Goal: Task Accomplishment & Management: Use online tool/utility

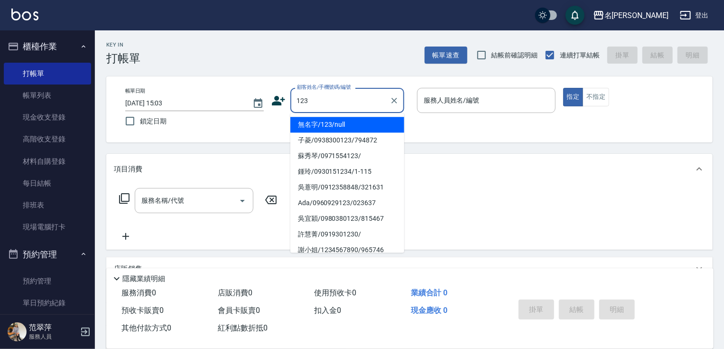
click at [336, 124] on li "無名字/123/null" at bounding box center [347, 125] width 114 height 16
type input "無名字/123/null"
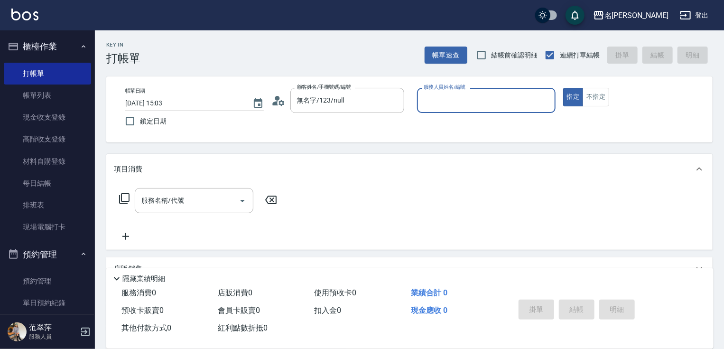
click at [463, 105] on input "服務人員姓名/編號" at bounding box center [486, 100] width 130 height 17
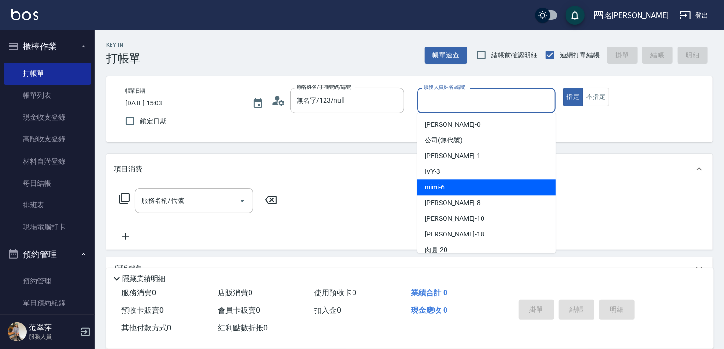
click at [449, 186] on div "mimi -6" at bounding box center [486, 187] width 138 height 16
type input "mimi-6"
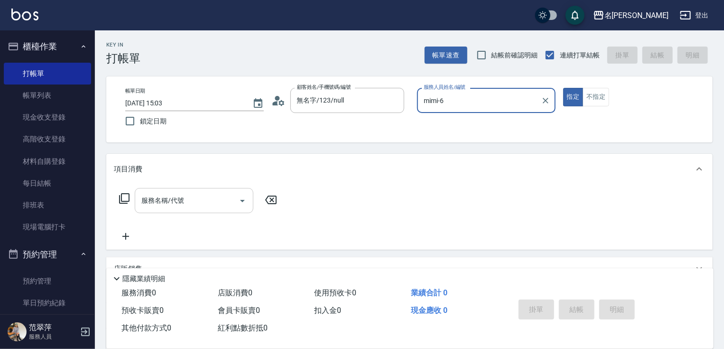
click at [192, 201] on input "服務名稱/代號" at bounding box center [187, 200] width 96 height 17
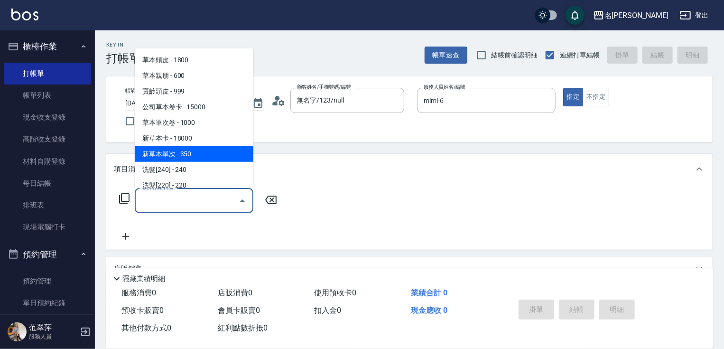
click at [199, 150] on span "新草本單次 - 350" at bounding box center [194, 154] width 119 height 16
type input "新草本單次(109)"
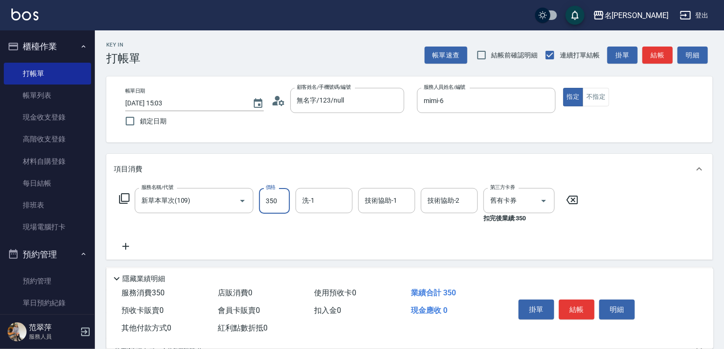
click at [281, 199] on input "350" at bounding box center [274, 201] width 31 height 26
type input "496"
type input "肉圓-20"
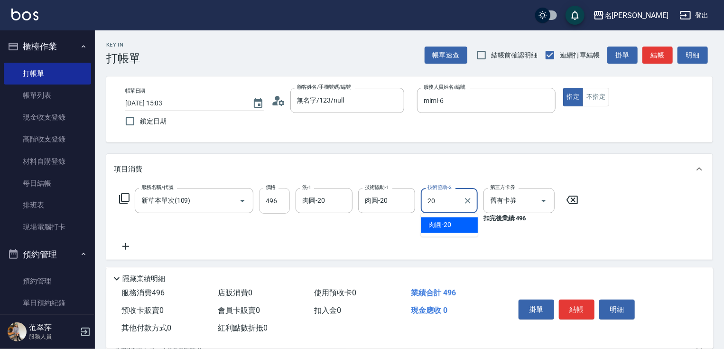
type input "肉圓-20"
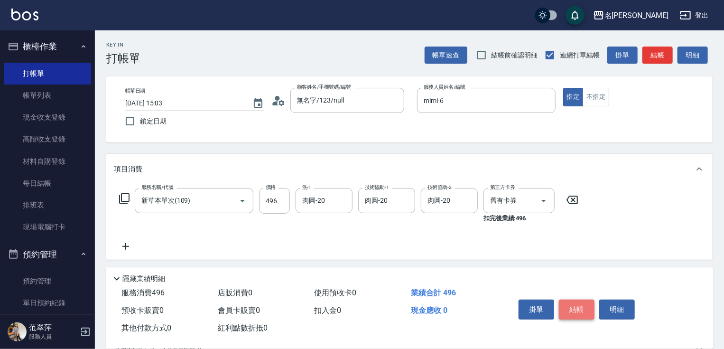
click at [570, 305] on button "結帳" at bounding box center [577, 309] width 36 height 20
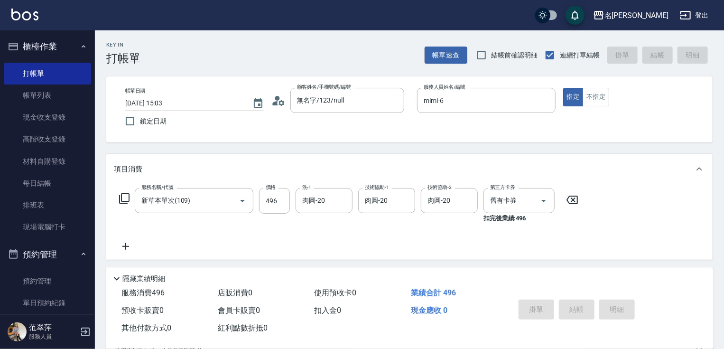
type input "[DATE] 15:58"
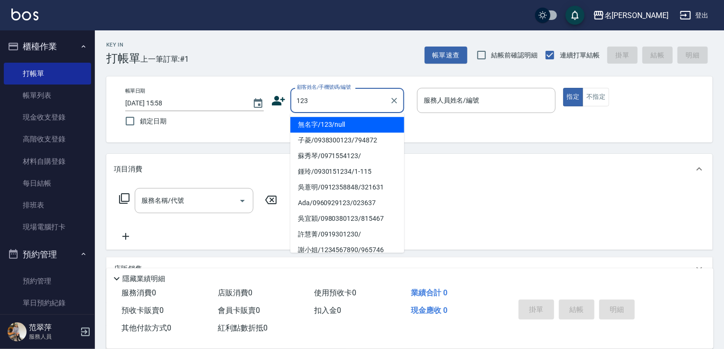
click at [335, 126] on li "無名字/123/null" at bounding box center [347, 125] width 114 height 16
type input "無名字/123/null"
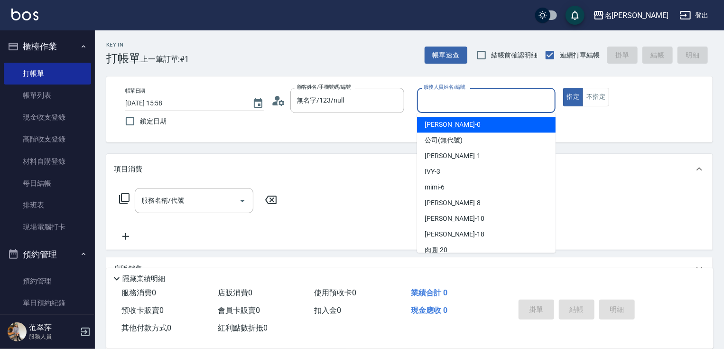
drag, startPoint x: 445, startPoint y: 99, endPoint x: 447, endPoint y: 134, distance: 35.1
click at [445, 100] on input "服務人員姓名/編號" at bounding box center [486, 100] width 130 height 17
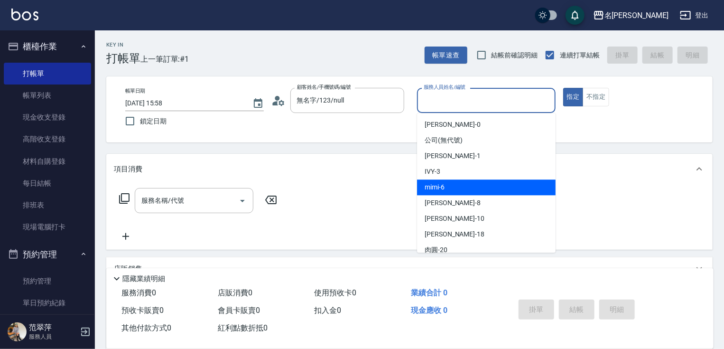
click at [446, 186] on div "mimi -6" at bounding box center [486, 187] width 138 height 16
type input "mimi-6"
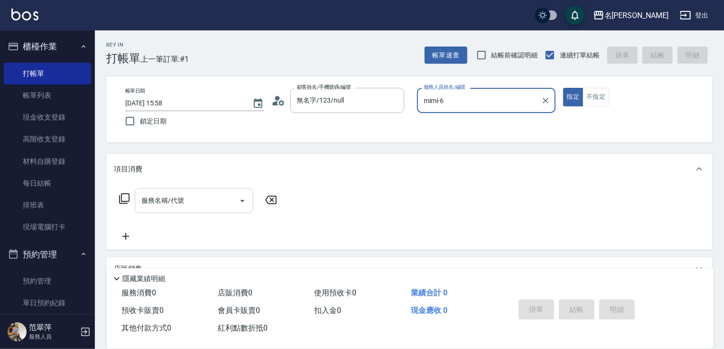
click at [206, 197] on input "服務名稱/代號" at bounding box center [187, 200] width 96 height 17
click at [126, 198] on icon at bounding box center [124, 198] width 11 height 11
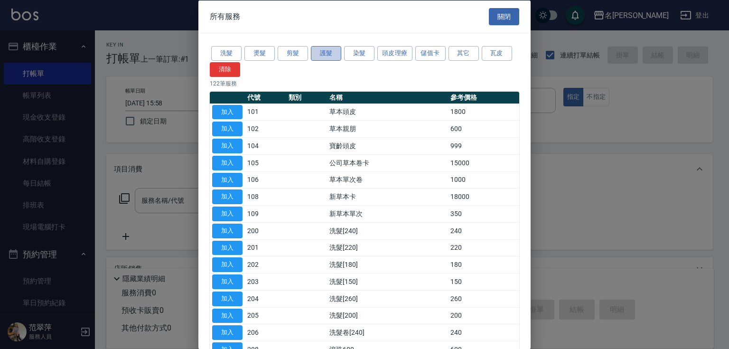
click at [323, 51] on button "護髮" at bounding box center [326, 53] width 30 height 15
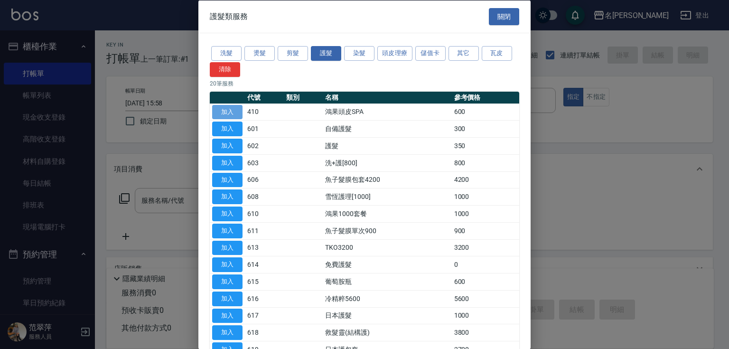
click at [233, 114] on button "加入" at bounding box center [227, 111] width 30 height 15
type input "鴻果頭皮SPA(410)"
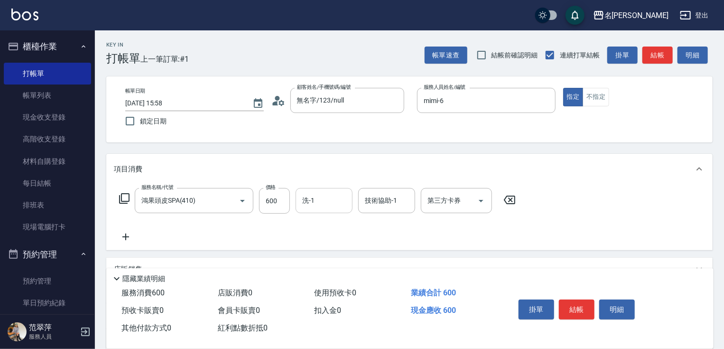
click at [320, 198] on input "洗-1" at bounding box center [324, 200] width 48 height 17
type input "鴨肉-23"
click at [125, 237] on icon at bounding box center [125, 236] width 7 height 7
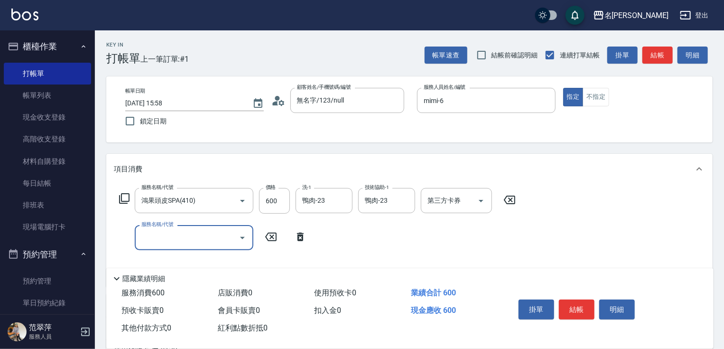
click at [123, 197] on icon at bounding box center [124, 198] width 11 height 11
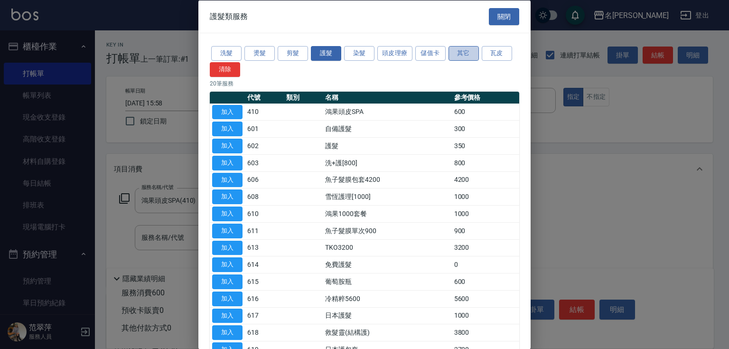
drag, startPoint x: 457, startPoint y: 49, endPoint x: 446, endPoint y: 56, distance: 13.0
click at [457, 49] on button "其它" at bounding box center [463, 53] width 30 height 15
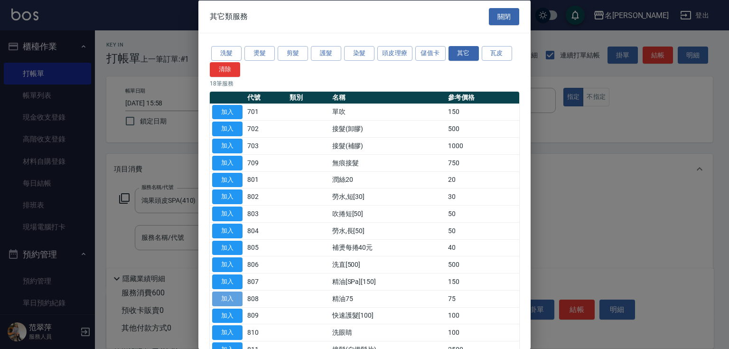
click at [229, 298] on button "加入" at bounding box center [227, 298] width 30 height 15
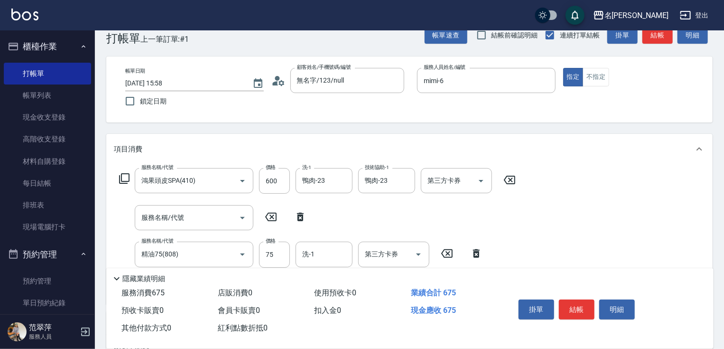
scroll to position [38, 0]
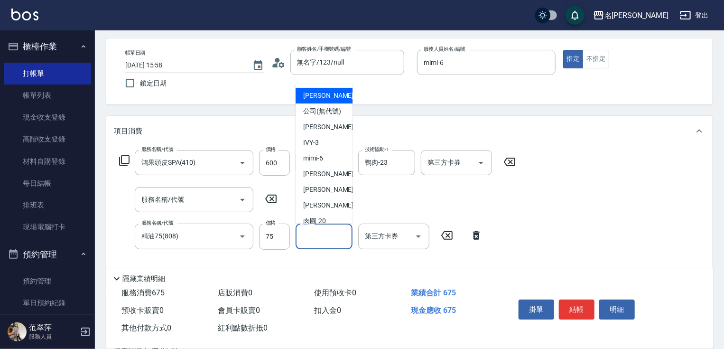
click at [306, 242] on input "洗-1" at bounding box center [324, 236] width 48 height 17
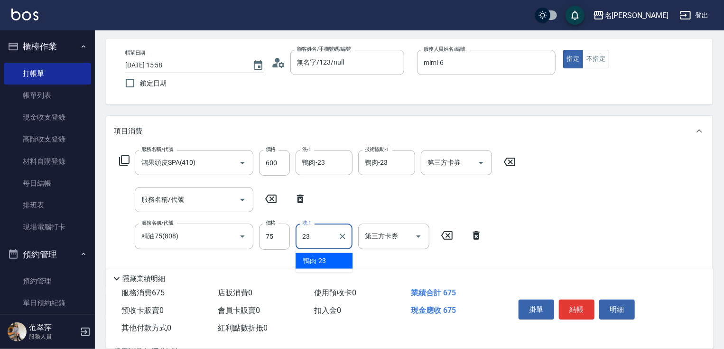
type input "鴨肉-23"
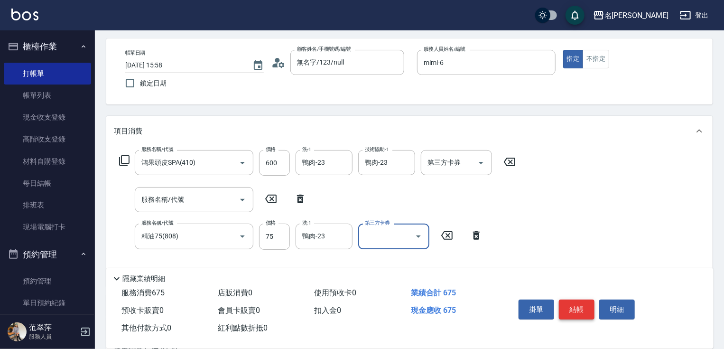
click at [571, 304] on button "結帳" at bounding box center [577, 309] width 36 height 20
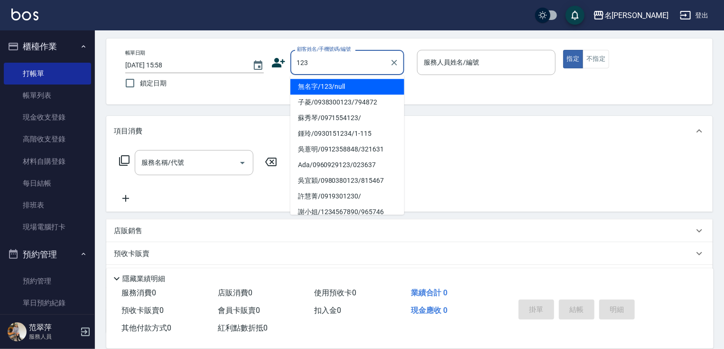
click at [348, 82] on li "無名字/123/null" at bounding box center [347, 87] width 114 height 16
type input "無名字/123/null"
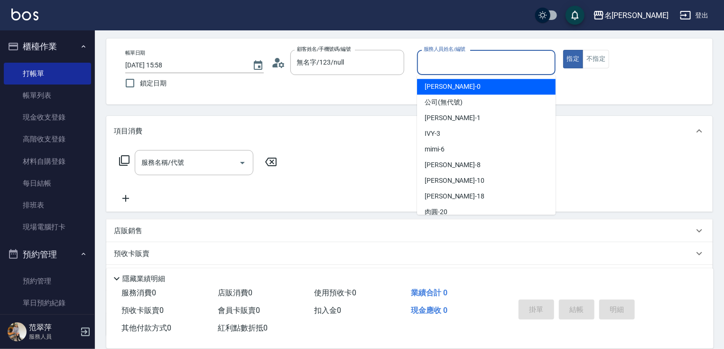
click at [433, 68] on input "服務人員姓名/編號" at bounding box center [486, 62] width 130 height 17
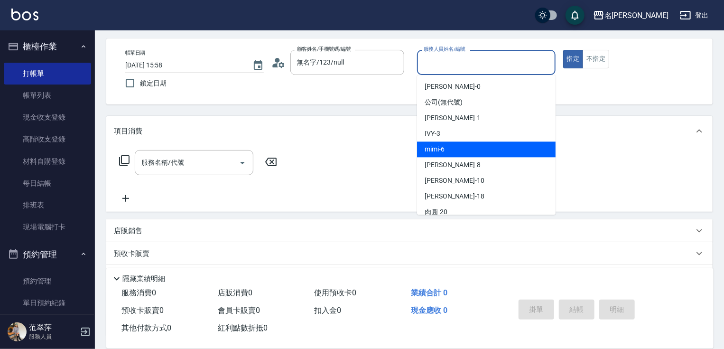
click at [441, 148] on span "mimi -6" at bounding box center [434, 149] width 20 height 10
type input "mimi-6"
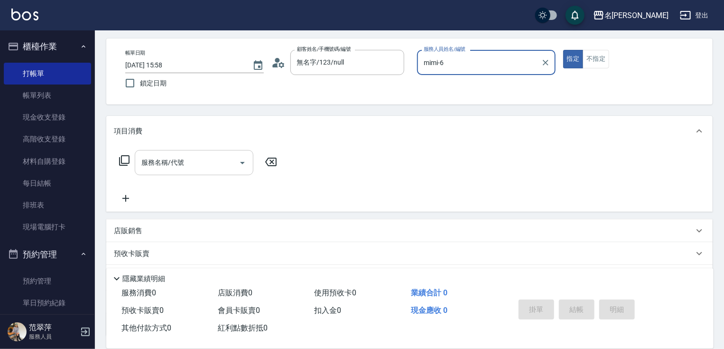
click at [138, 161] on div "服務名稱/代號" at bounding box center [194, 162] width 119 height 25
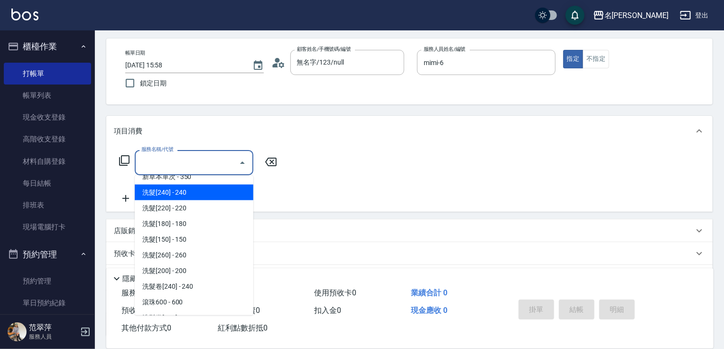
scroll to position [114, 0]
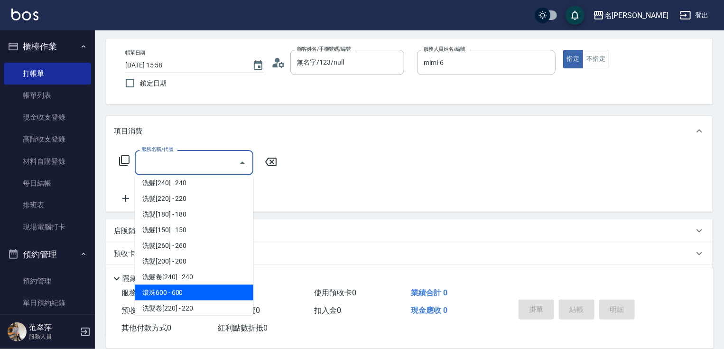
click at [178, 293] on span "滾珠600 - 600" at bounding box center [194, 293] width 119 height 16
type input "滾珠600(208)"
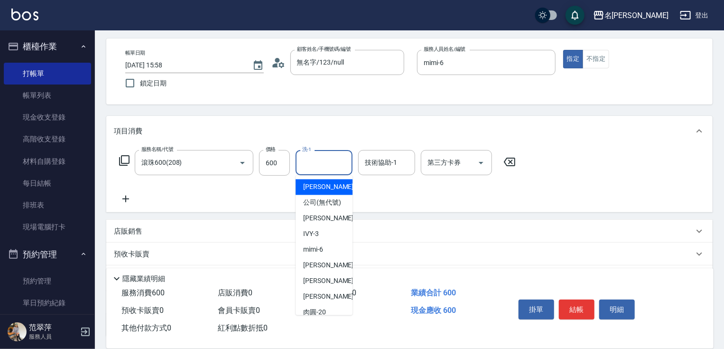
click at [323, 163] on input "洗-1" at bounding box center [324, 162] width 48 height 17
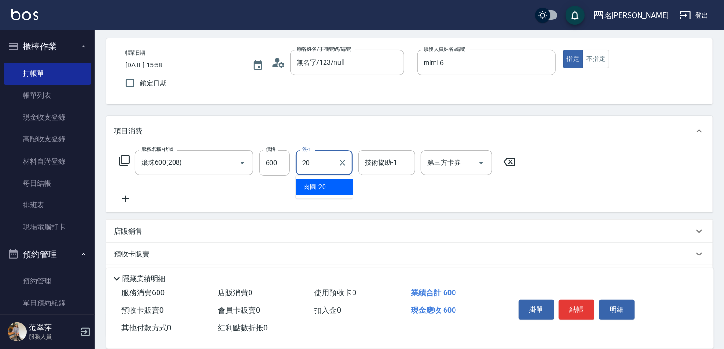
type input "肉圓-20"
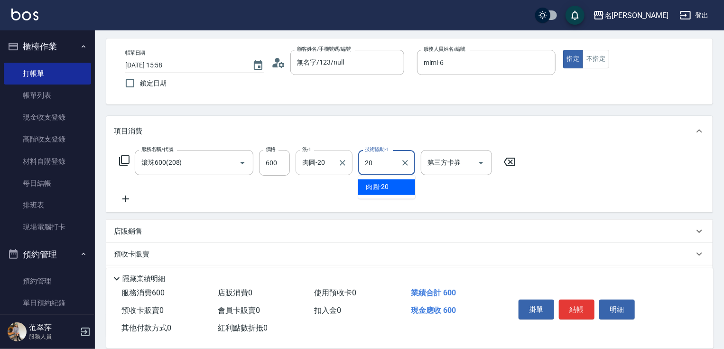
type input "肉圓-20"
click at [117, 199] on icon at bounding box center [126, 198] width 24 height 11
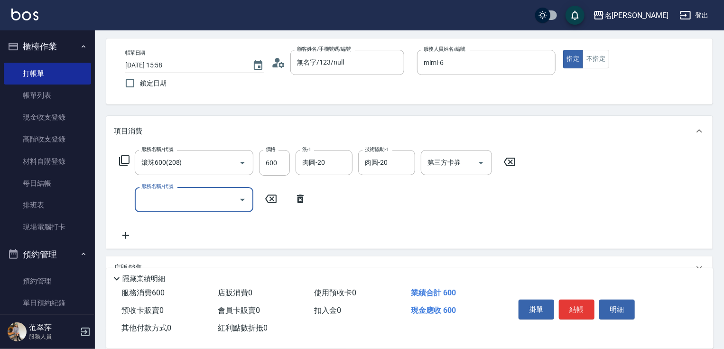
click at [138, 195] on div "服務名稱/代號" at bounding box center [194, 199] width 119 height 25
type input "精油75(808)"
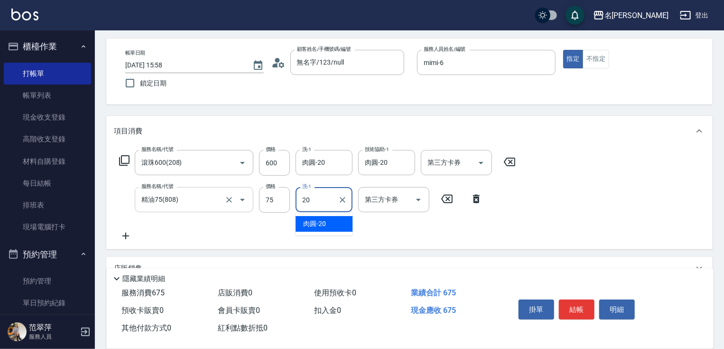
type input "肉圓-20"
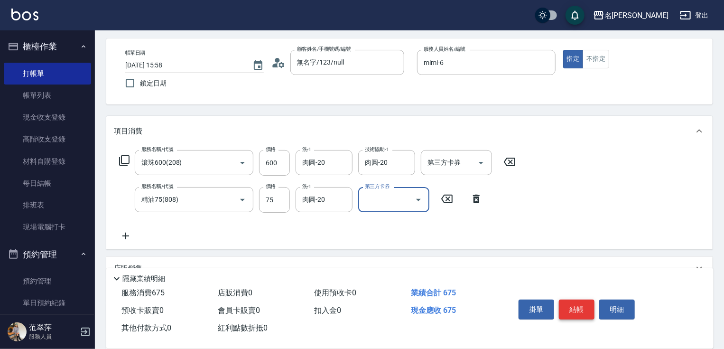
click at [590, 304] on button "結帳" at bounding box center [577, 309] width 36 height 20
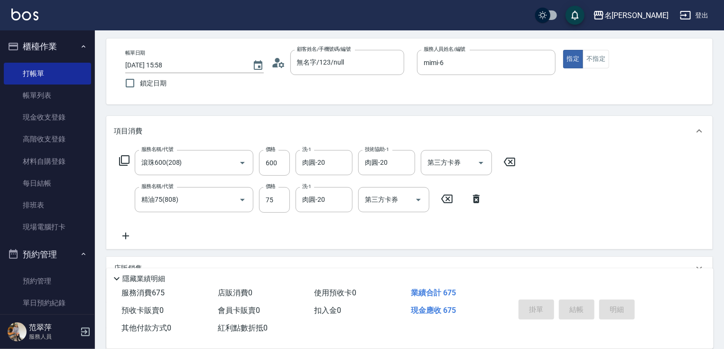
type input "[DATE] 15:59"
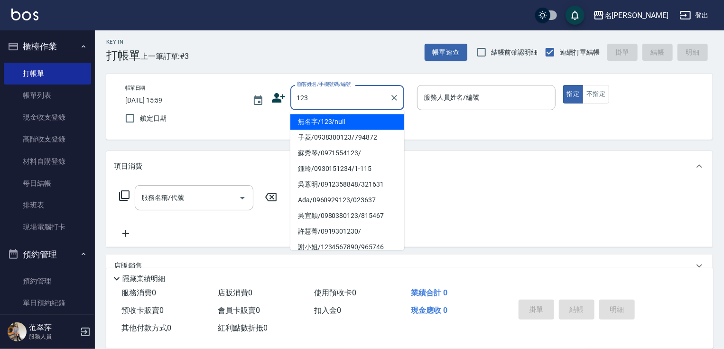
scroll to position [0, 0]
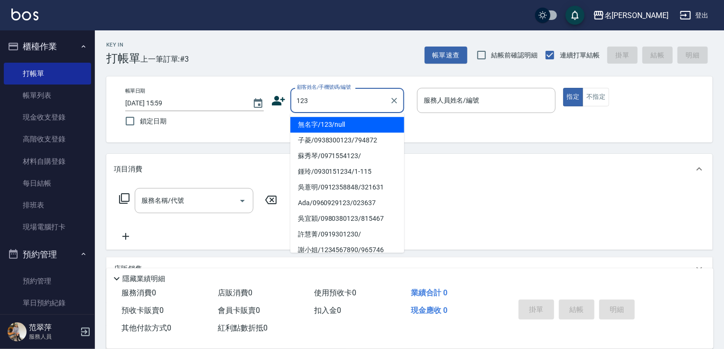
click at [343, 122] on li "無名字/123/null" at bounding box center [347, 125] width 114 height 16
type input "無名字/123/null"
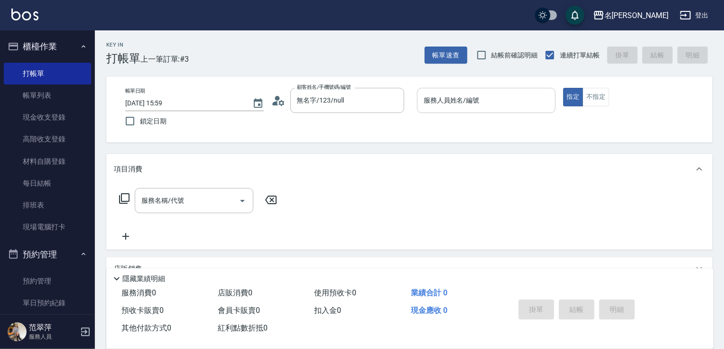
drag, startPoint x: 482, startPoint y: 86, endPoint x: 478, endPoint y: 105, distance: 19.3
click at [482, 87] on div "帳單日期 [DATE] 15:59 鎖定日期 顧客姓名/手機號碼/編號 無名字/123/null 顧客姓名/手機號碼/編號 服務人員姓名/編號 服務人員姓名/…" at bounding box center [409, 109] width 606 height 66
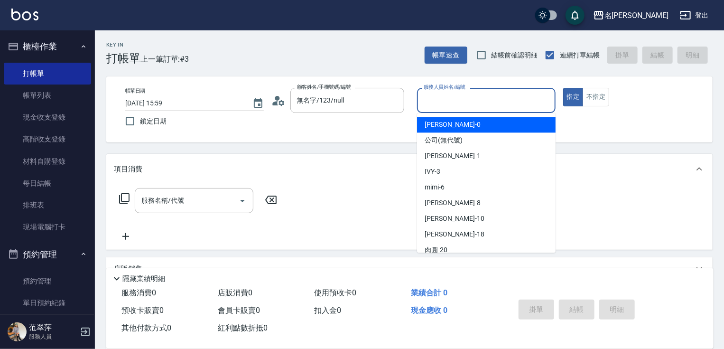
click at [487, 101] on input "服務人員姓名/編號" at bounding box center [486, 100] width 130 height 17
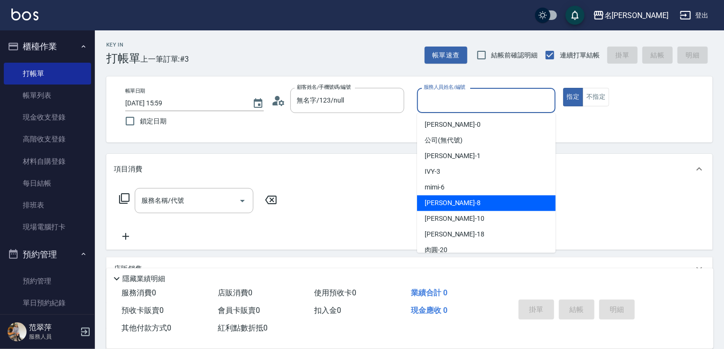
click at [453, 208] on div "曉容 -8" at bounding box center [486, 203] width 138 height 16
type input "曉容-8"
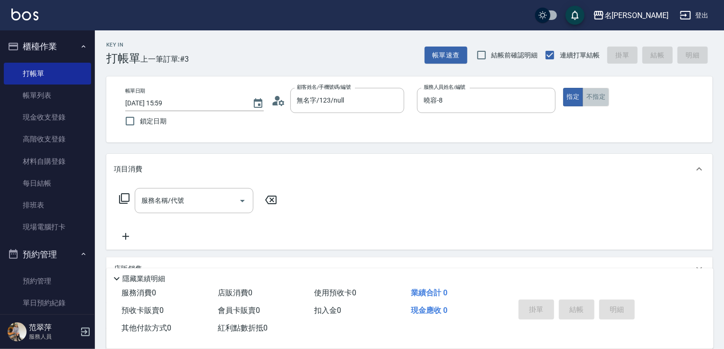
click at [593, 98] on button "不指定" at bounding box center [595, 97] width 27 height 18
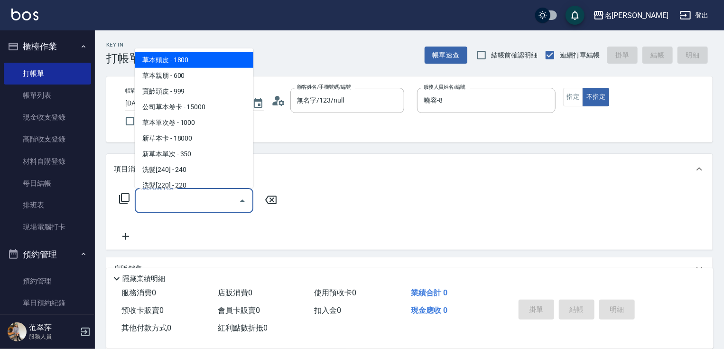
click at [195, 192] on input "服務名稱/代號" at bounding box center [187, 200] width 96 height 17
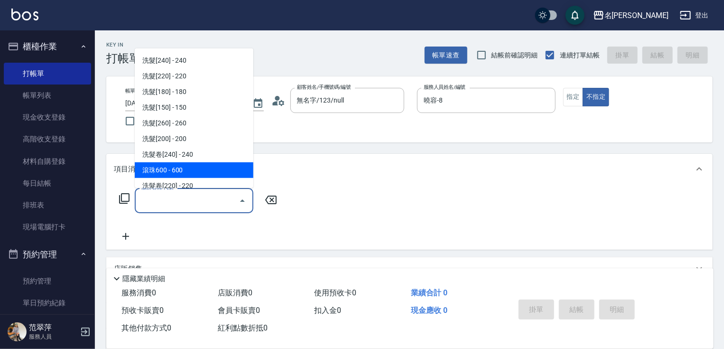
drag, startPoint x: 180, startPoint y: 166, endPoint x: 204, endPoint y: 176, distance: 26.2
click at [180, 167] on span "滾珠600 - 600" at bounding box center [194, 170] width 119 height 16
type input "滾珠600(208)"
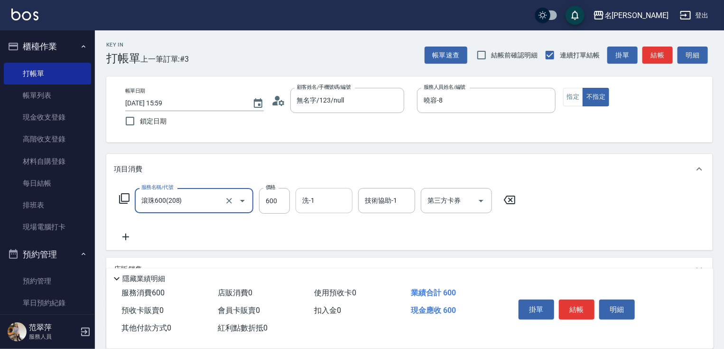
click at [336, 202] on input "洗-1" at bounding box center [324, 200] width 48 height 17
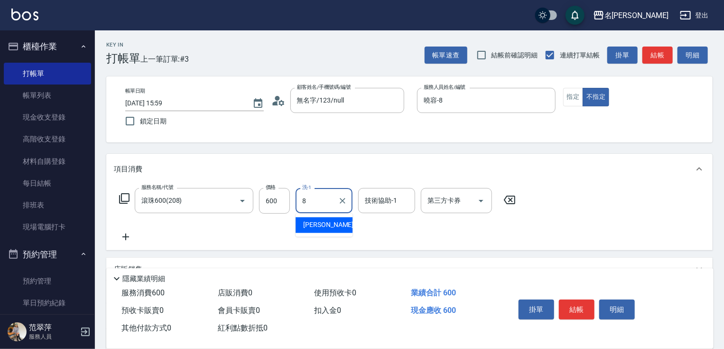
type input "曉容-8"
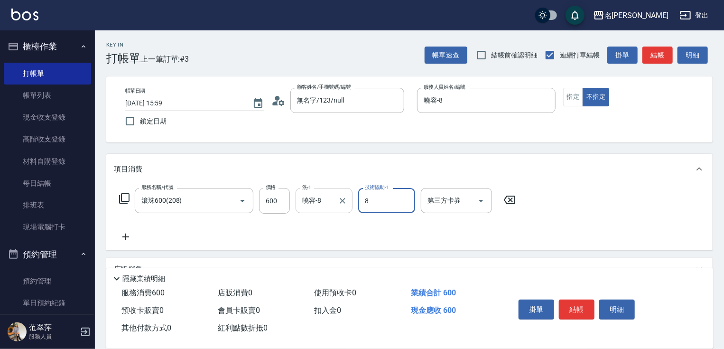
type input "曉容-8"
click at [122, 235] on icon at bounding box center [126, 236] width 24 height 11
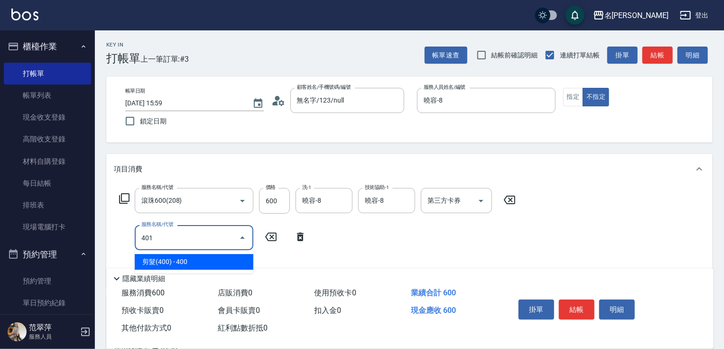
type input "剪髮(400)(401)"
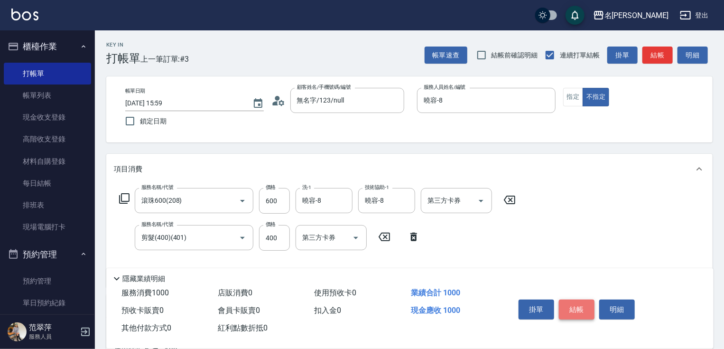
click at [579, 312] on button "結帳" at bounding box center [577, 309] width 36 height 20
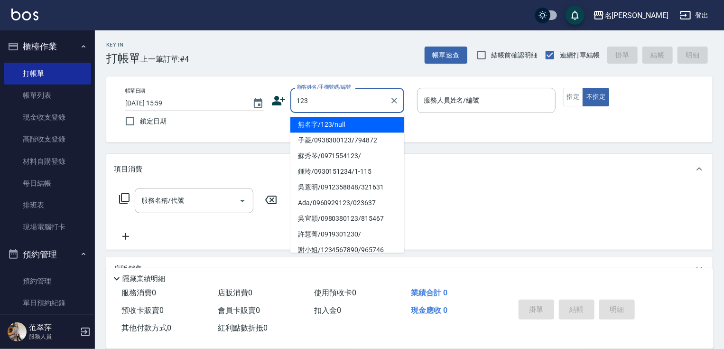
click at [346, 123] on li "無名字/123/null" at bounding box center [347, 125] width 114 height 16
type input "無名字/123/null"
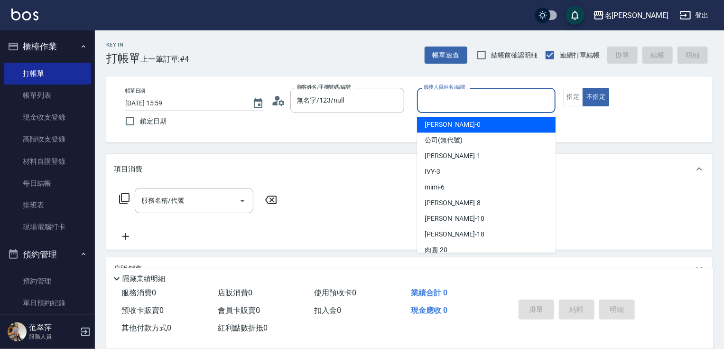
click at [446, 100] on input "服務人員姓名/編號" at bounding box center [486, 100] width 130 height 17
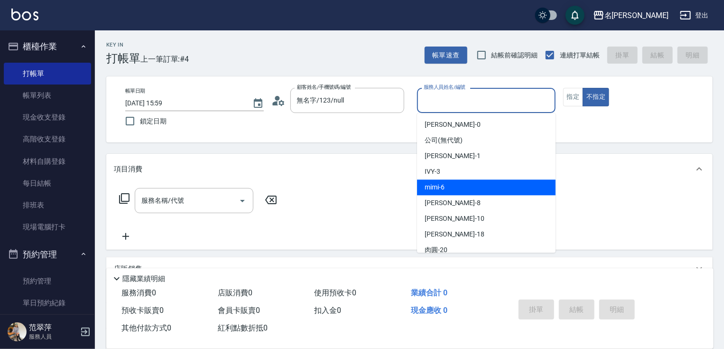
click at [441, 190] on span "mimi -6" at bounding box center [434, 187] width 20 height 10
type input "mimi-6"
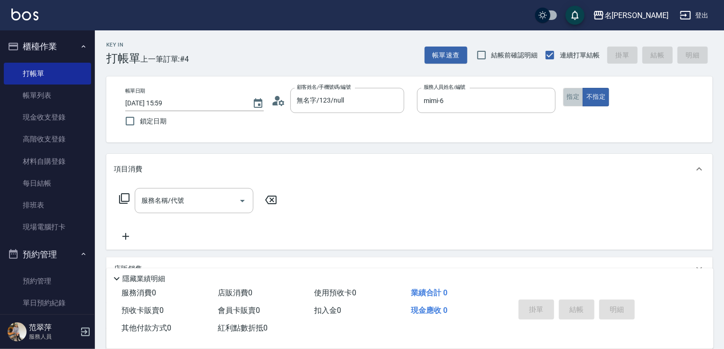
click at [569, 94] on button "指定" at bounding box center [573, 97] width 20 height 18
click at [195, 199] on input "服務名稱/代號" at bounding box center [187, 200] width 96 height 17
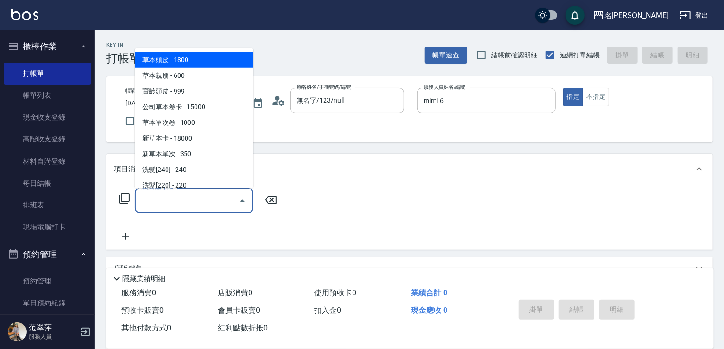
click at [129, 196] on icon at bounding box center [124, 198] width 10 height 10
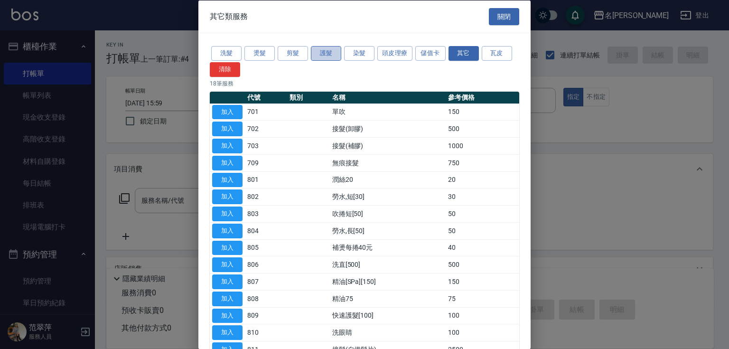
click at [322, 52] on button "護髮" at bounding box center [326, 53] width 30 height 15
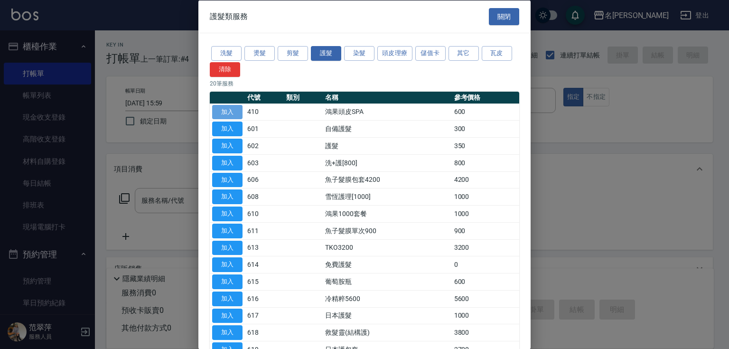
click at [229, 114] on button "加入" at bounding box center [227, 111] width 30 height 15
type input "鴻果頭皮SPA(410)"
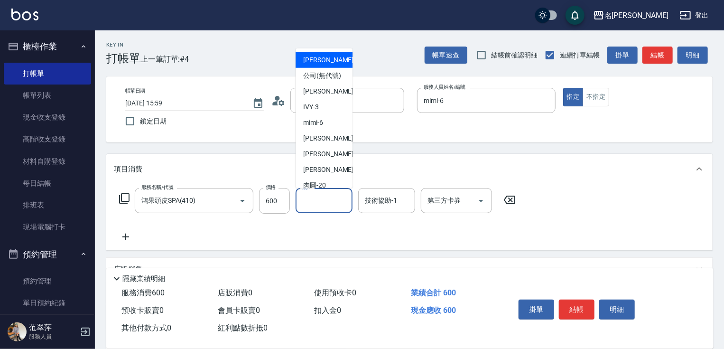
click at [313, 197] on input "洗-1" at bounding box center [324, 200] width 48 height 17
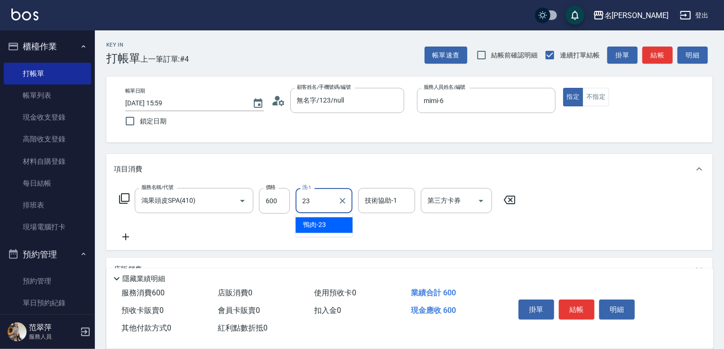
type input "鴨肉-23"
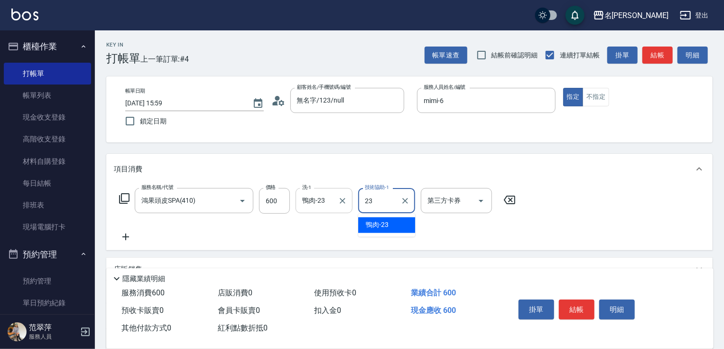
type input "鴨肉-23"
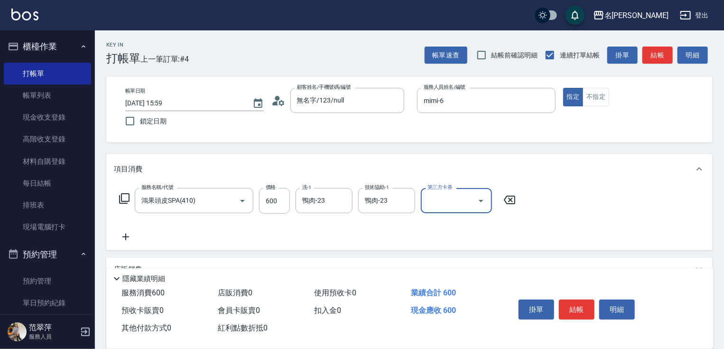
click at [126, 233] on icon at bounding box center [126, 236] width 24 height 11
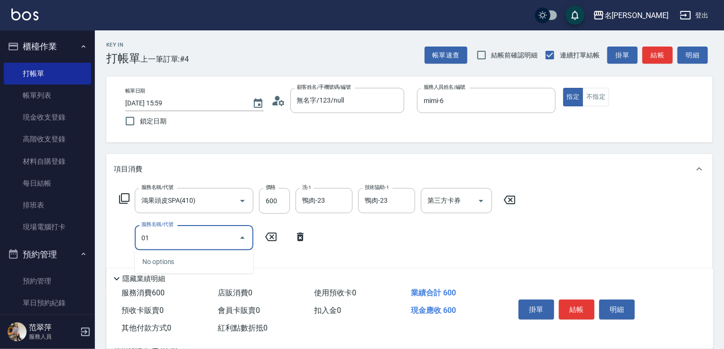
type input "0"
type input "潤絲20(801)"
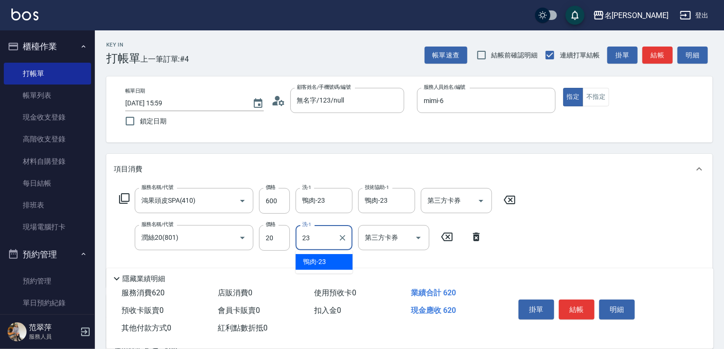
type input "鴨肉-23"
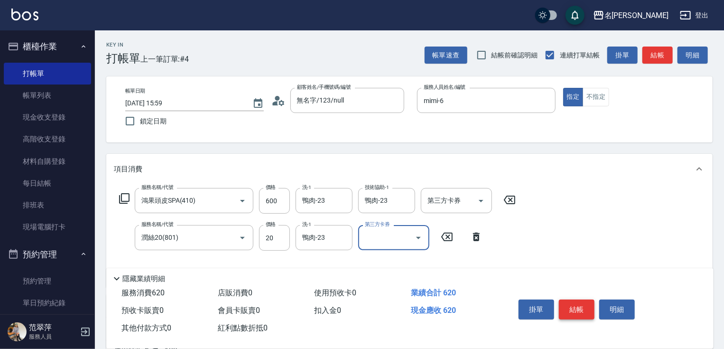
click at [577, 299] on button "結帳" at bounding box center [577, 309] width 36 height 20
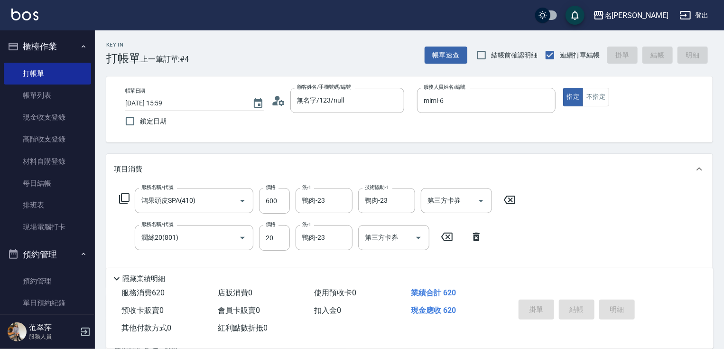
type input "[DATE] 16:00"
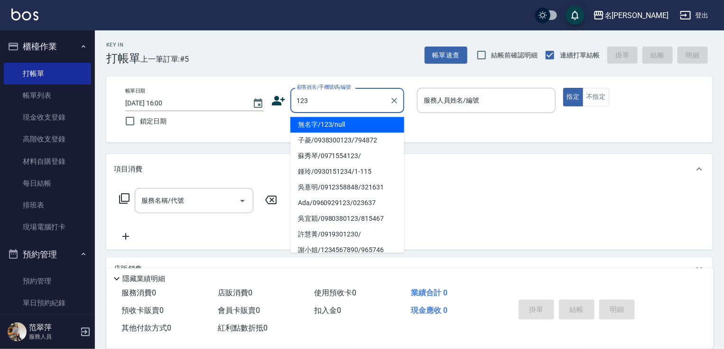
click at [349, 121] on li "無名字/123/null" at bounding box center [347, 125] width 114 height 16
type input "無名字/123/null"
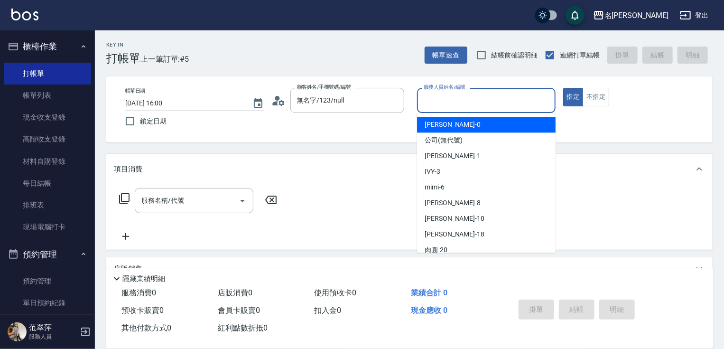
drag, startPoint x: 429, startPoint y: 104, endPoint x: 434, endPoint y: 127, distance: 23.4
click at [429, 104] on input "服務人員姓名/編號" at bounding box center [486, 100] width 130 height 17
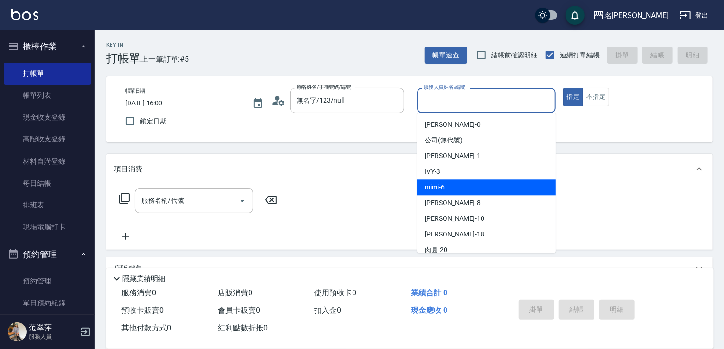
click at [447, 188] on div "mimi -6" at bounding box center [486, 187] width 138 height 16
type input "mimi-6"
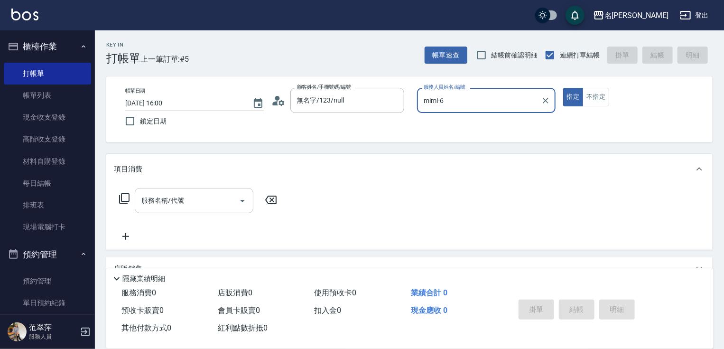
click at [179, 199] on input "服務名稱/代號" at bounding box center [187, 200] width 96 height 17
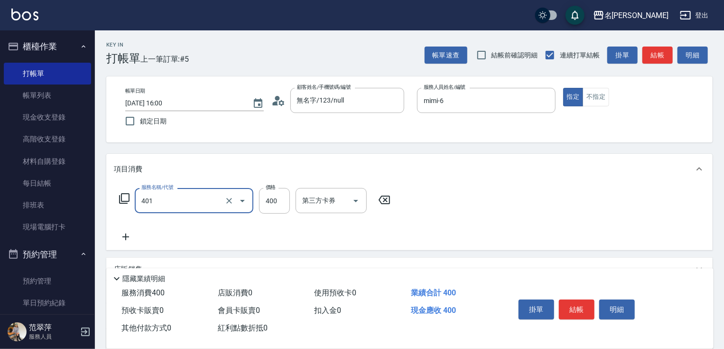
type input "剪髮(400)(401)"
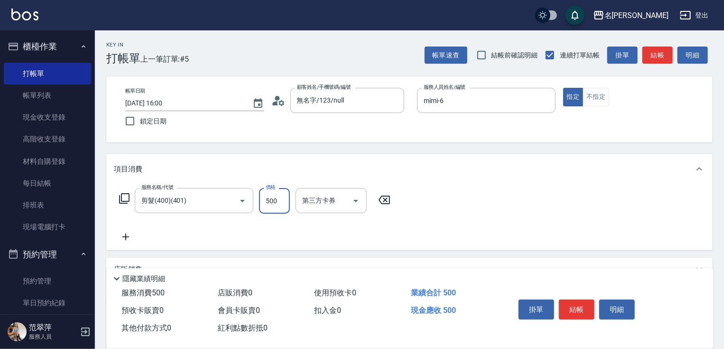
type input "500"
click at [129, 237] on icon at bounding box center [126, 236] width 24 height 11
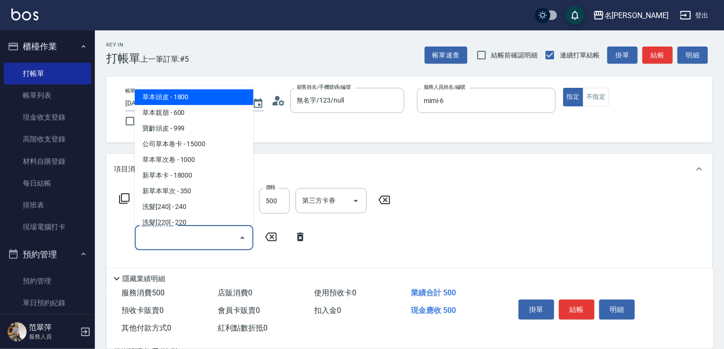
click at [144, 237] on input "服務名稱/代號" at bounding box center [187, 237] width 96 height 17
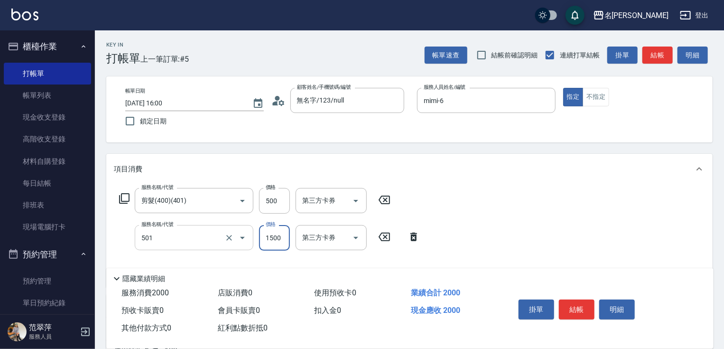
type input "染髮(1500)(501)"
type input "1740"
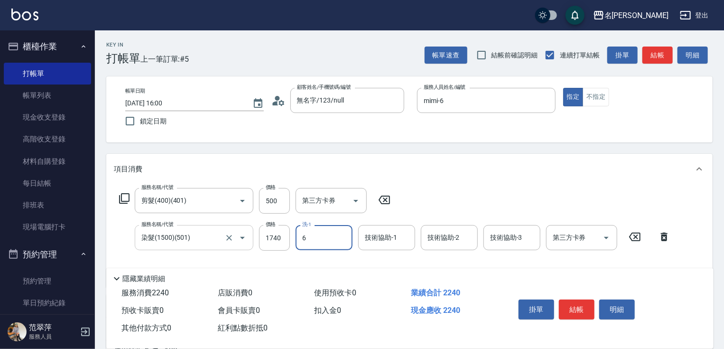
type input "mimi-6"
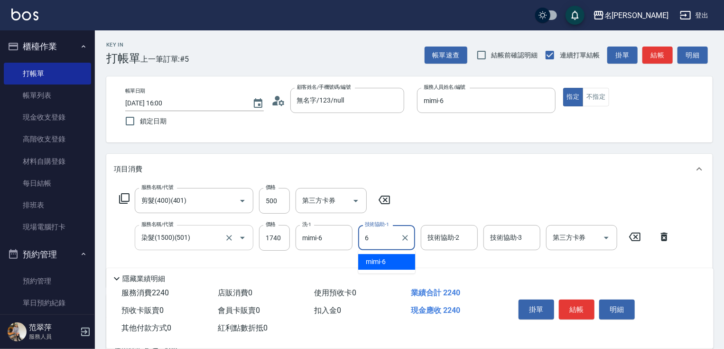
type input "mimi-6"
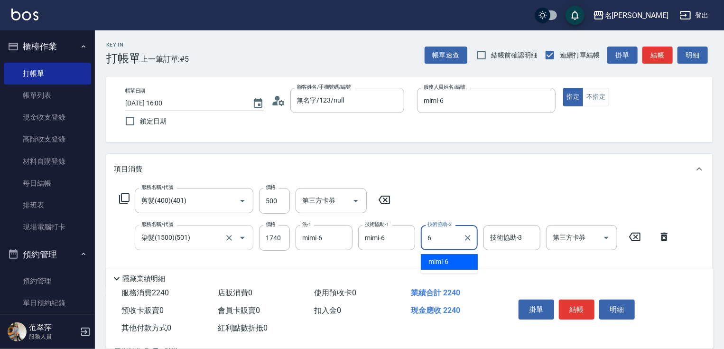
type input "mimi-6"
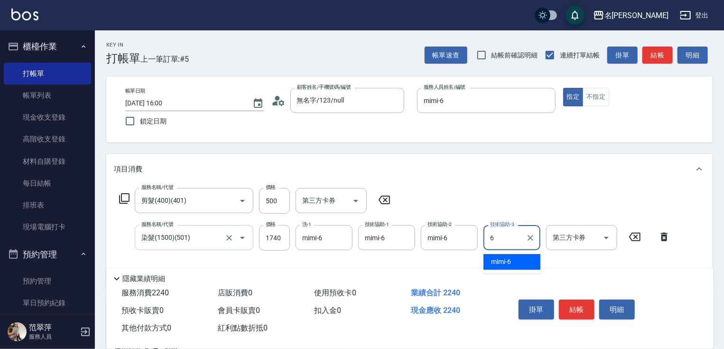
type input "mimi-6"
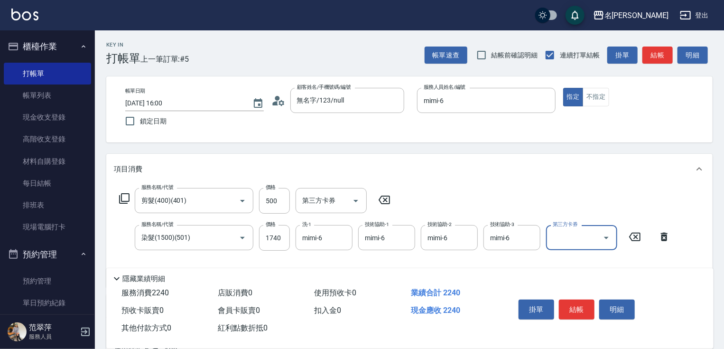
scroll to position [66, 0]
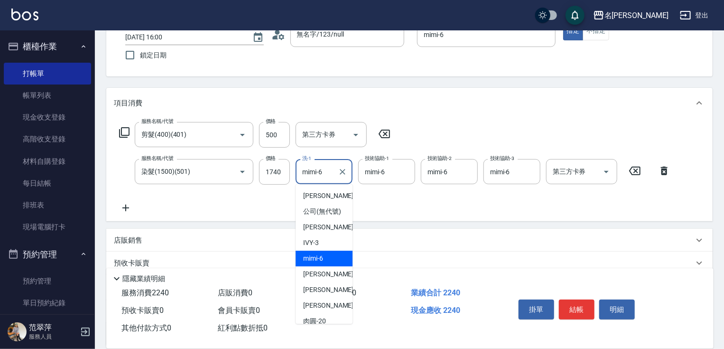
drag, startPoint x: 300, startPoint y: 172, endPoint x: 352, endPoint y: 161, distance: 53.8
click at [323, 172] on input "mimi-6" at bounding box center [317, 171] width 34 height 17
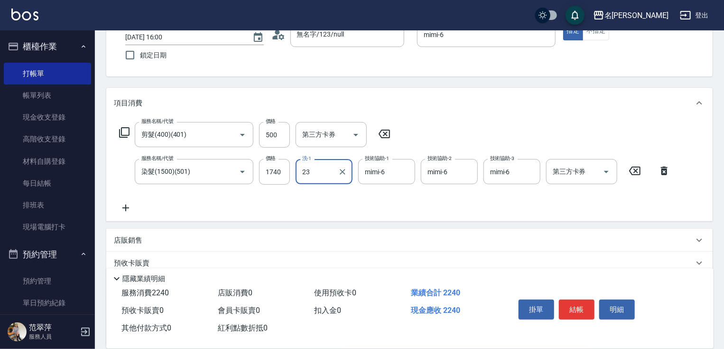
type input "鴨肉-23"
click at [123, 205] on icon at bounding box center [126, 207] width 24 height 11
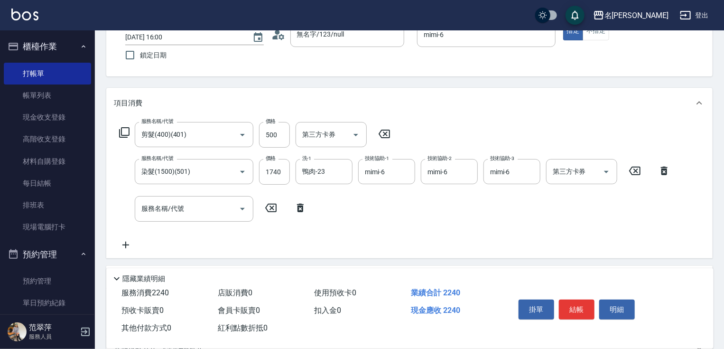
click at [125, 134] on icon at bounding box center [124, 132] width 11 height 11
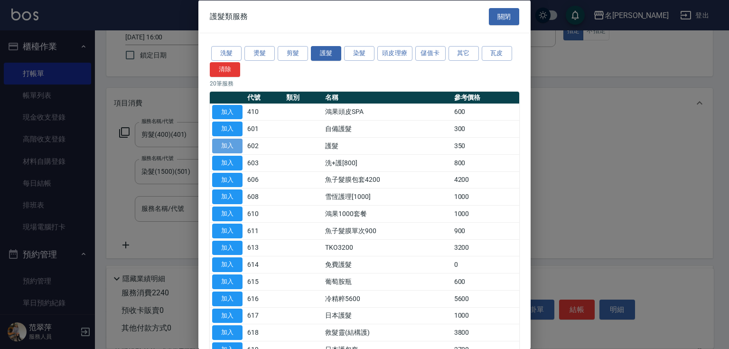
click at [225, 142] on button "加入" at bounding box center [227, 145] width 30 height 15
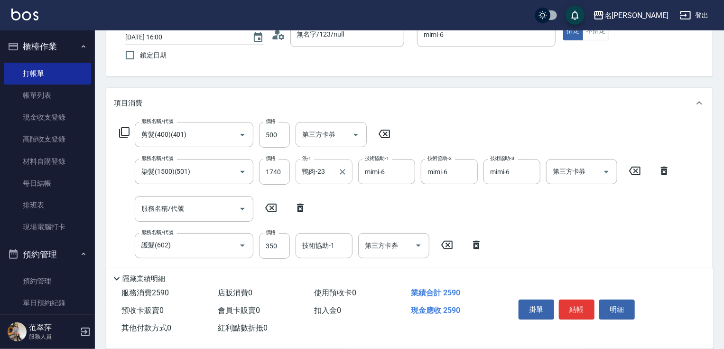
scroll to position [142, 0]
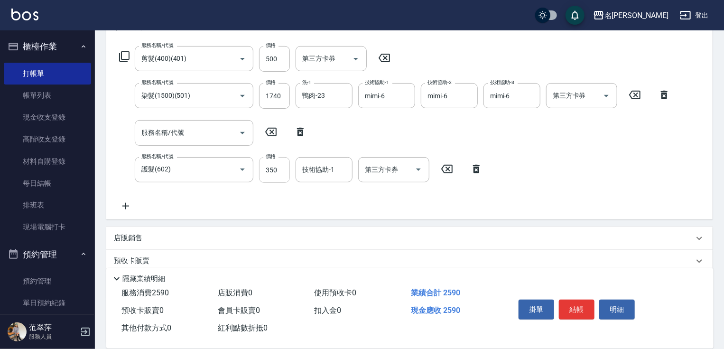
click at [275, 166] on input "350" at bounding box center [274, 170] width 31 height 26
type input "480"
type input "鴨肉-23"
click at [586, 309] on button "結帳" at bounding box center [577, 309] width 36 height 20
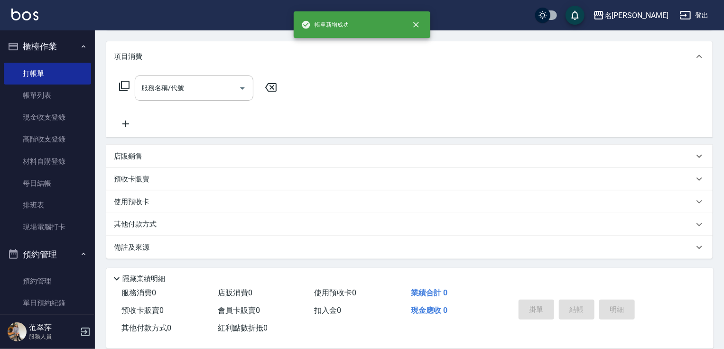
scroll to position [0, 0]
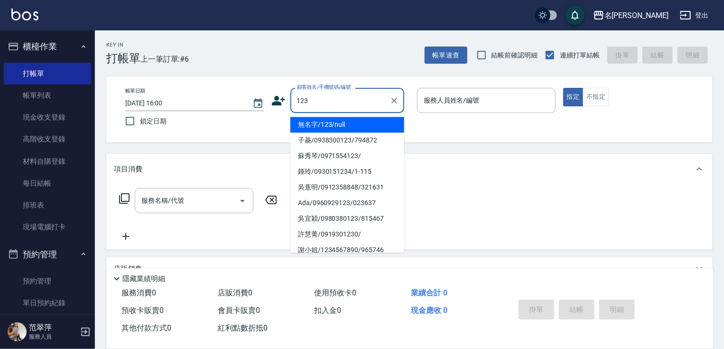
click at [342, 124] on li "無名字/123/null" at bounding box center [347, 125] width 114 height 16
type input "無名字/123/null"
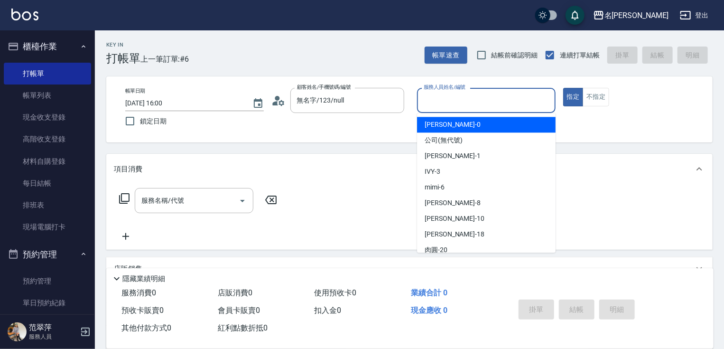
drag, startPoint x: 466, startPoint y: 102, endPoint x: 462, endPoint y: 140, distance: 38.1
click at [466, 102] on input "服務人員姓名/編號" at bounding box center [486, 100] width 130 height 17
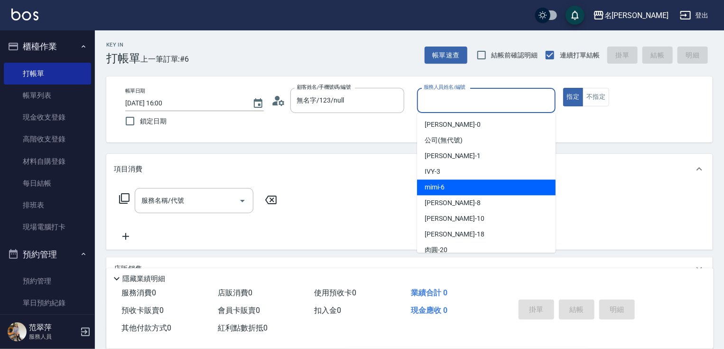
drag, startPoint x: 445, startPoint y: 182, endPoint x: 374, endPoint y: 201, distance: 73.6
click at [444, 183] on div "mimi -6" at bounding box center [486, 187] width 138 height 16
type input "mimi-6"
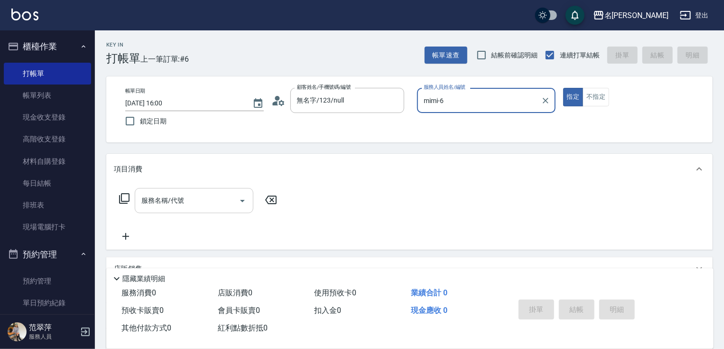
click at [188, 212] on div "服務名稱/代號" at bounding box center [194, 200] width 119 height 25
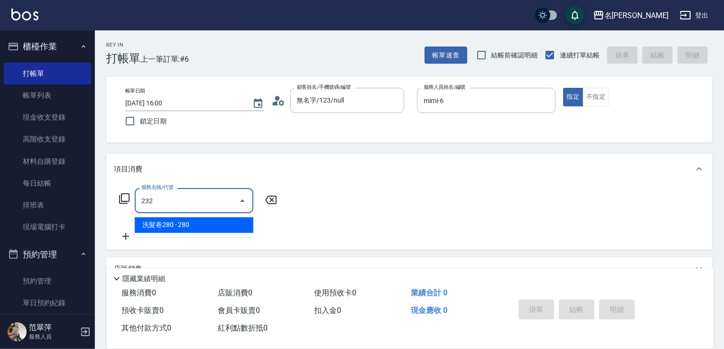
type input "洗髮卷280(232)"
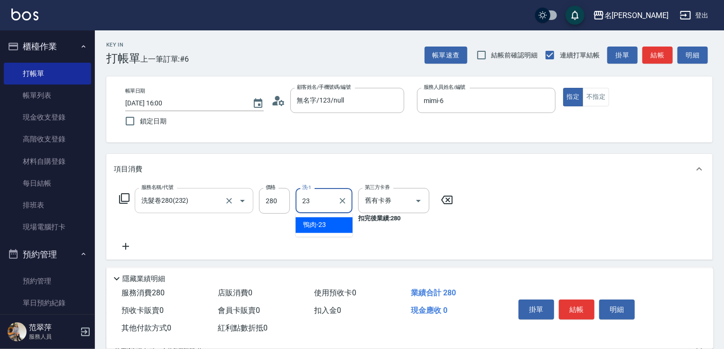
type input "鴨肉-23"
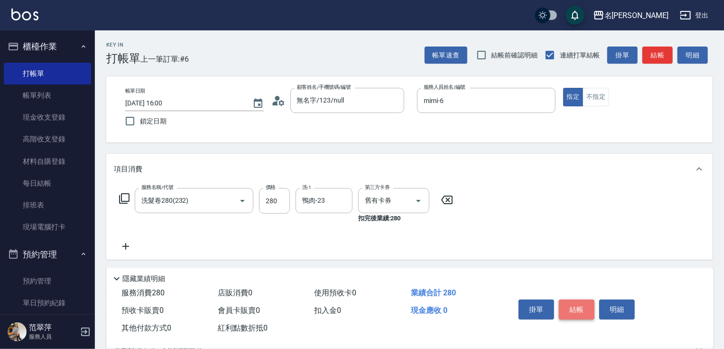
click at [583, 306] on button "結帳" at bounding box center [577, 309] width 36 height 20
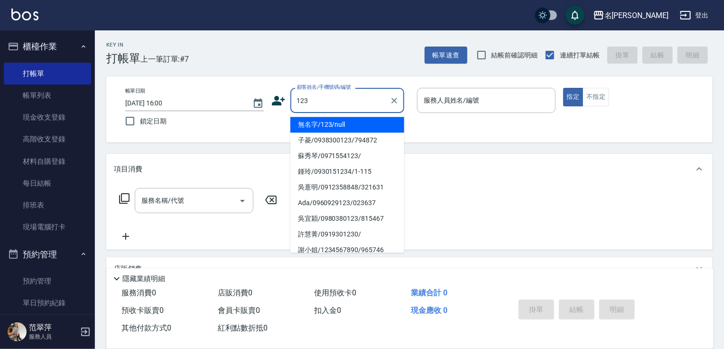
click at [344, 120] on li "無名字/123/null" at bounding box center [347, 125] width 114 height 16
type input "無名字/123/null"
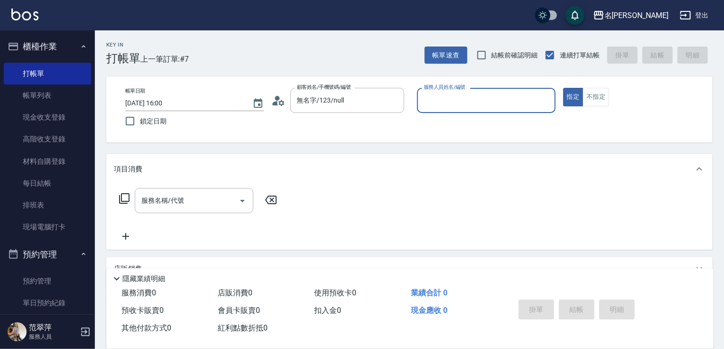
drag, startPoint x: 443, startPoint y: 101, endPoint x: 440, endPoint y: 108, distance: 7.6
click at [442, 104] on input "服務人員姓名/編號" at bounding box center [486, 100] width 130 height 17
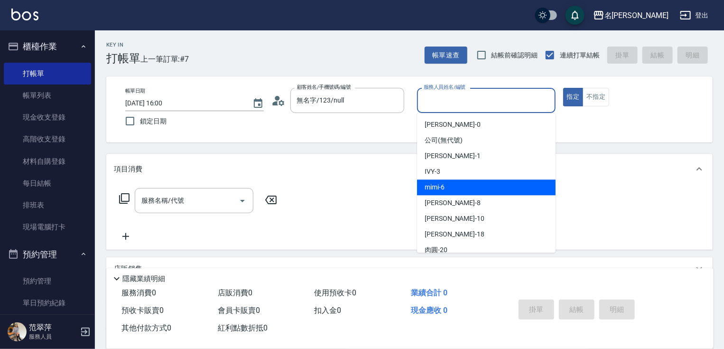
click at [447, 184] on div "mimi -6" at bounding box center [486, 187] width 138 height 16
type input "mimi-6"
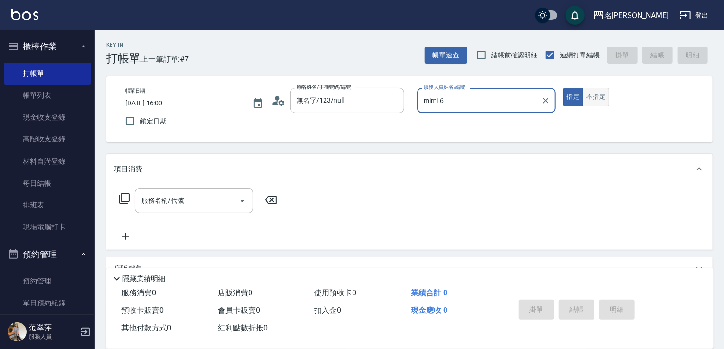
click at [596, 97] on button "不指定" at bounding box center [595, 97] width 27 height 18
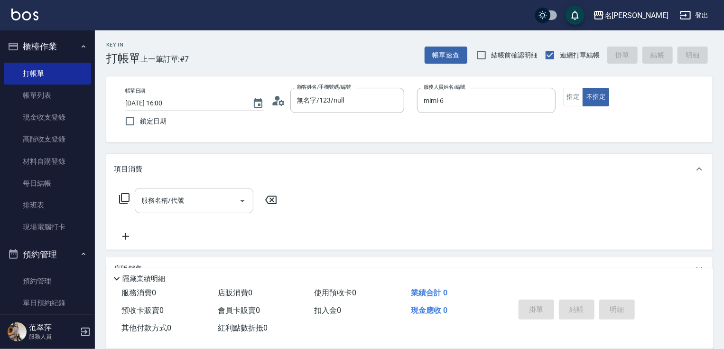
click at [207, 199] on input "服務名稱/代號" at bounding box center [187, 200] width 96 height 17
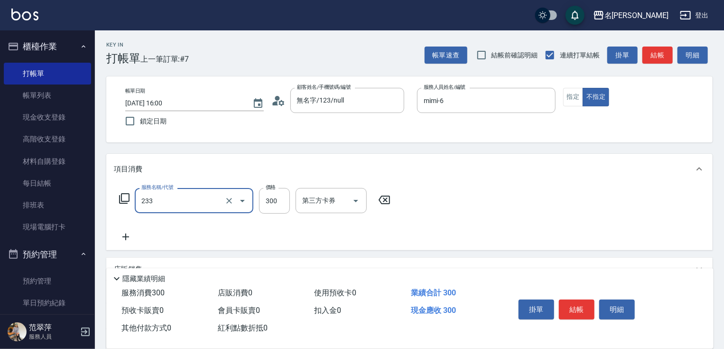
type input "洗髮300(233)"
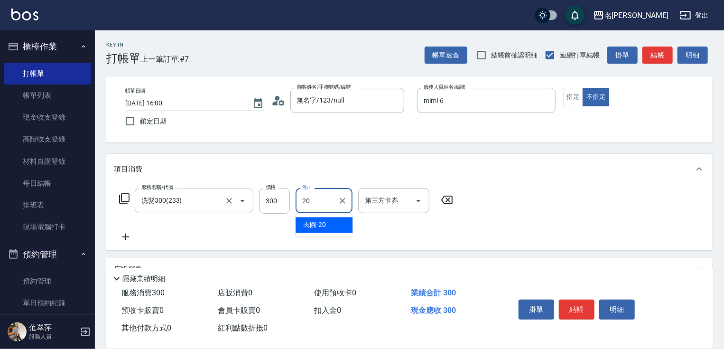
type input "肉圓-20"
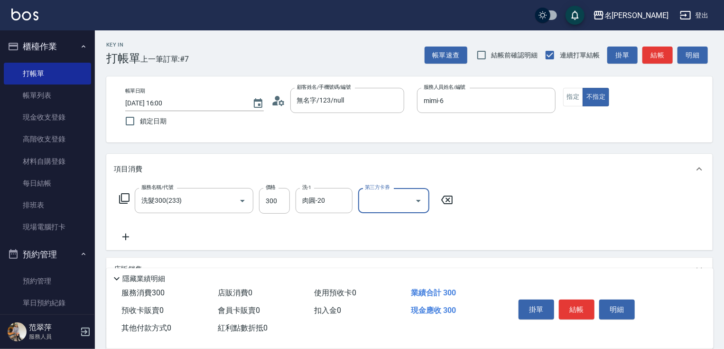
click at [120, 240] on icon at bounding box center [126, 236] width 24 height 11
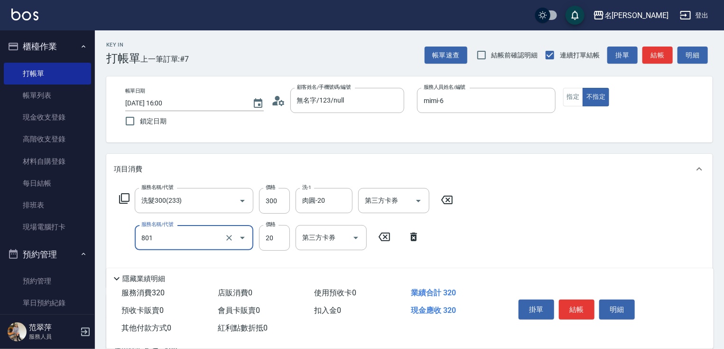
type input "潤絲20(801)"
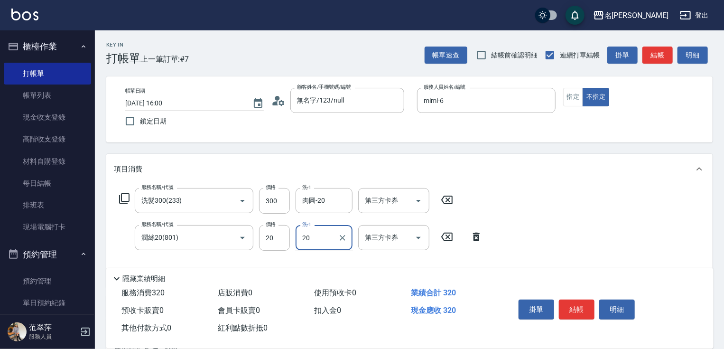
type input "肉圓-20"
click at [577, 304] on button "結帳" at bounding box center [577, 309] width 36 height 20
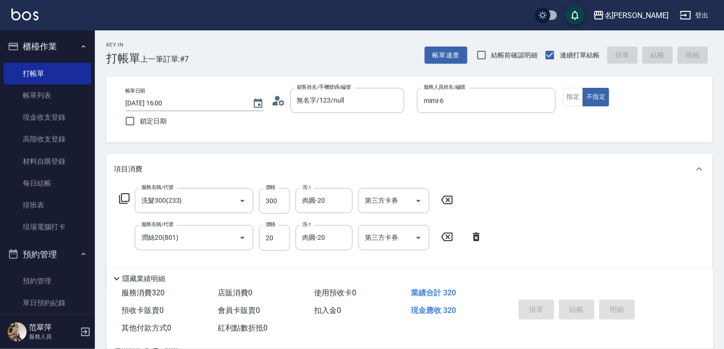
type input "[DATE] 16:01"
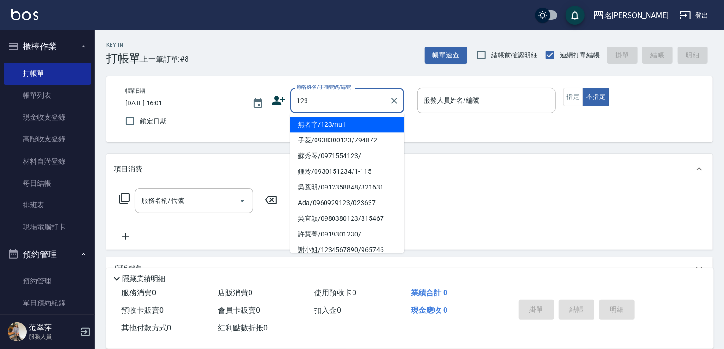
click at [340, 120] on li "無名字/123/null" at bounding box center [347, 125] width 114 height 16
type input "無名字/123/null"
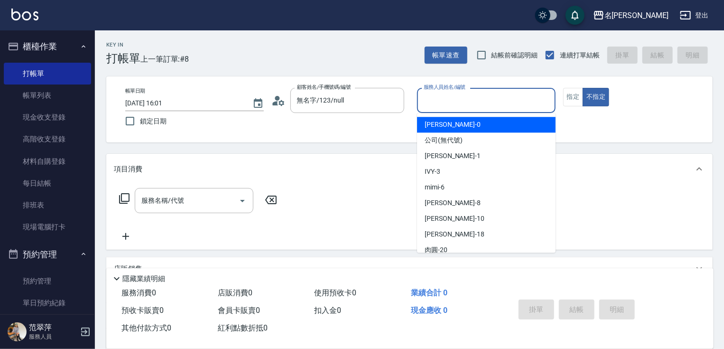
click at [443, 99] on input "服務人員姓名/編號" at bounding box center [486, 100] width 130 height 17
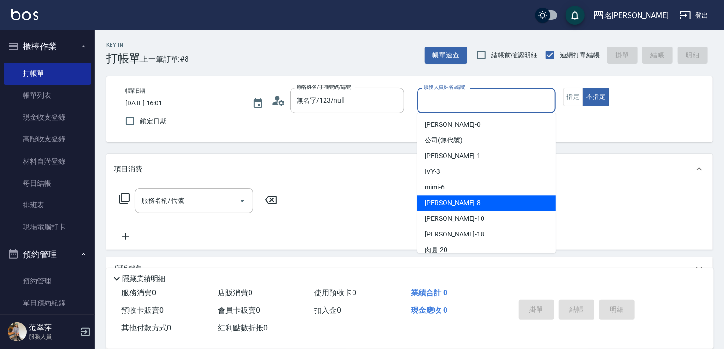
click at [454, 196] on div "曉容 -8" at bounding box center [486, 203] width 138 height 16
type input "曉容-8"
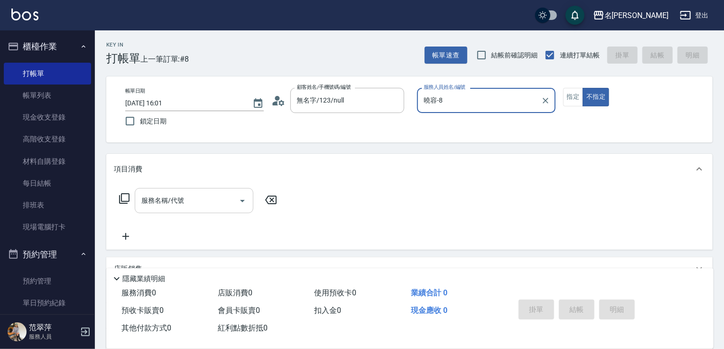
click at [186, 203] on input "服務名稱/代號" at bounding box center [187, 200] width 96 height 17
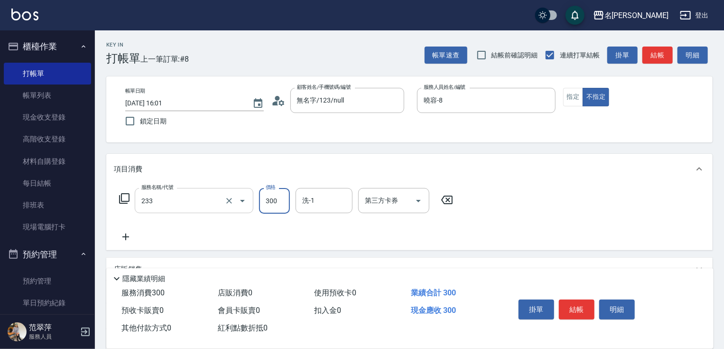
type input "洗髮300(233)"
type input "肉圓-20"
click at [126, 237] on icon at bounding box center [126, 236] width 24 height 11
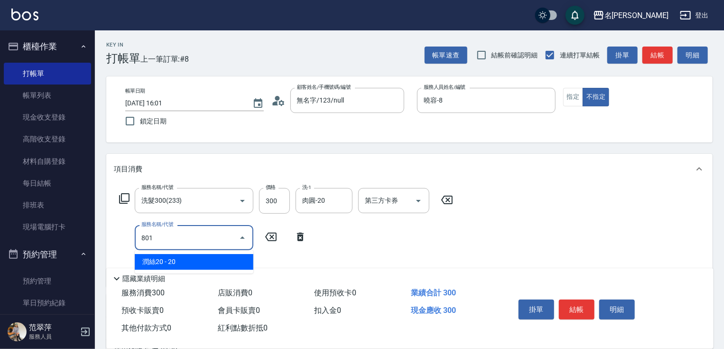
type input "潤絲20(801)"
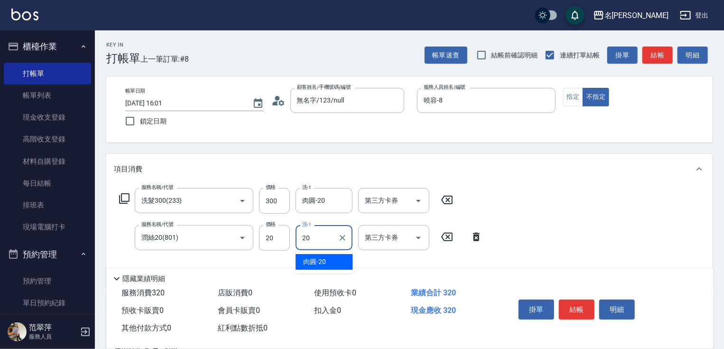
type input "肉圓-20"
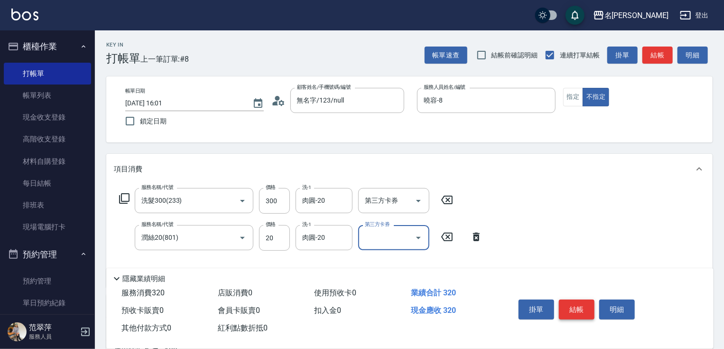
click at [582, 302] on button "結帳" at bounding box center [577, 309] width 36 height 20
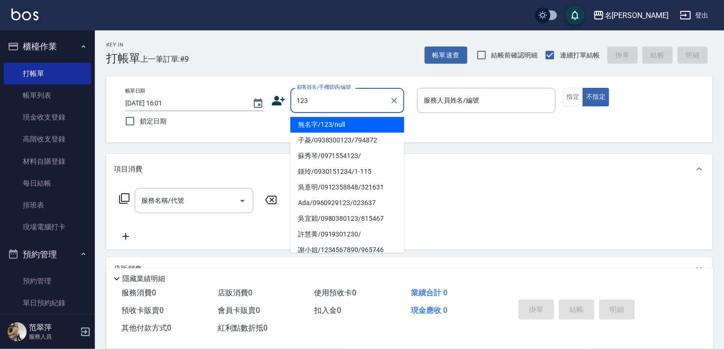
click at [351, 125] on li "無名字/123/null" at bounding box center [347, 125] width 114 height 16
type input "無名字/123/null"
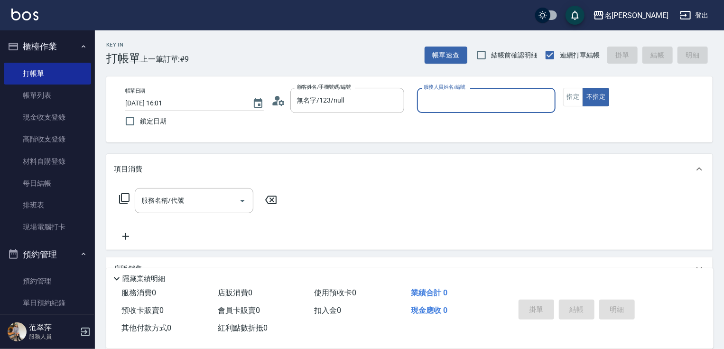
click at [456, 101] on input "服務人員姓名/編號" at bounding box center [486, 100] width 130 height 17
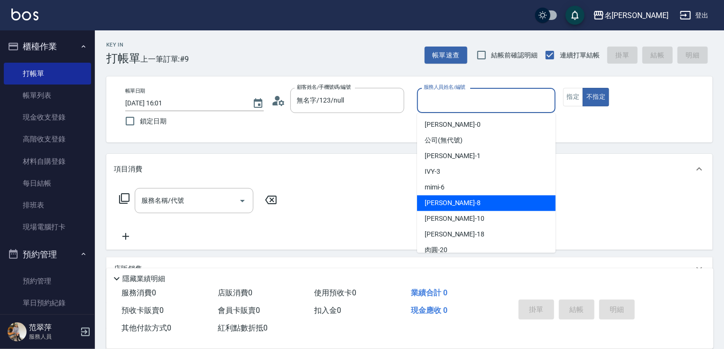
click at [447, 204] on div "曉容 -8" at bounding box center [486, 203] width 138 height 16
type input "曉容-8"
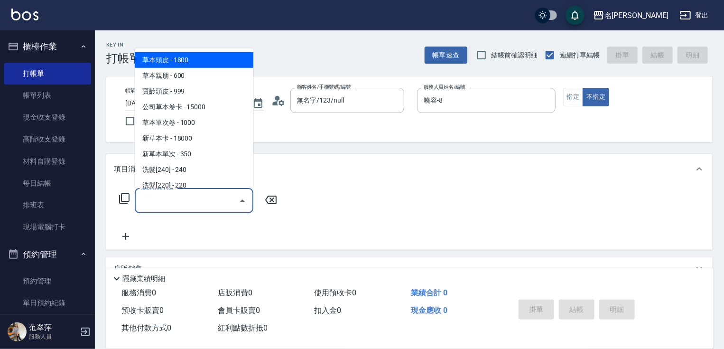
click at [205, 201] on input "服務名稱/代號" at bounding box center [187, 200] width 96 height 17
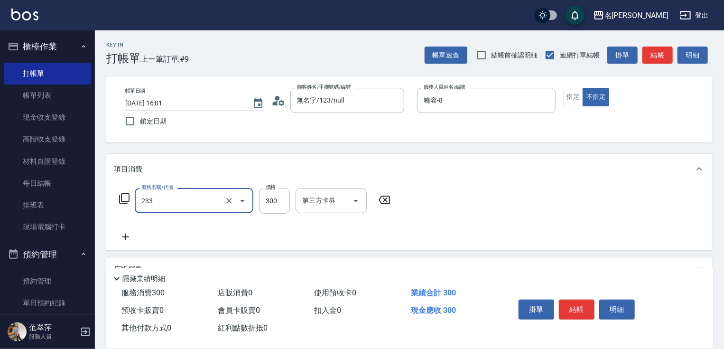
type input "洗髮300(233)"
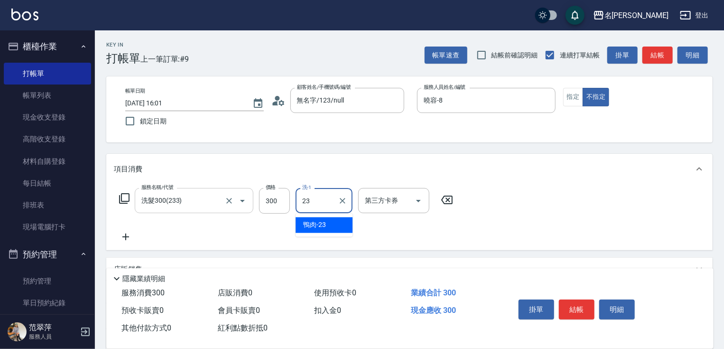
type input "鴨肉-23"
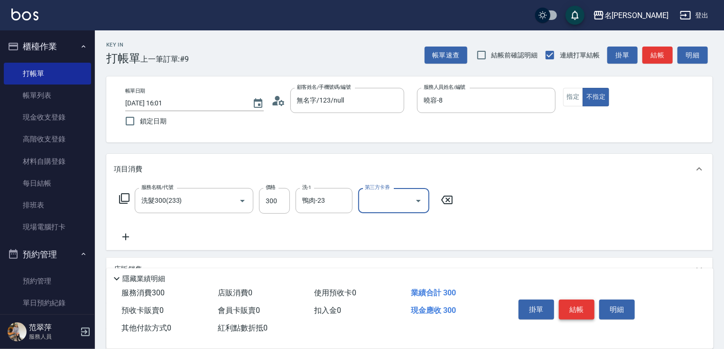
click at [577, 306] on button "結帳" at bounding box center [577, 309] width 36 height 20
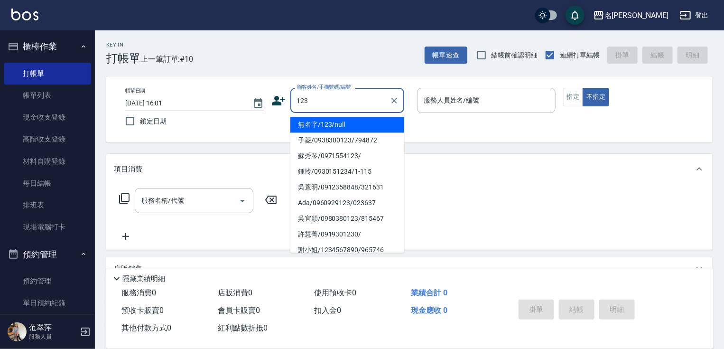
click at [351, 126] on li "無名字/123/null" at bounding box center [347, 125] width 114 height 16
type input "無名字/123/null"
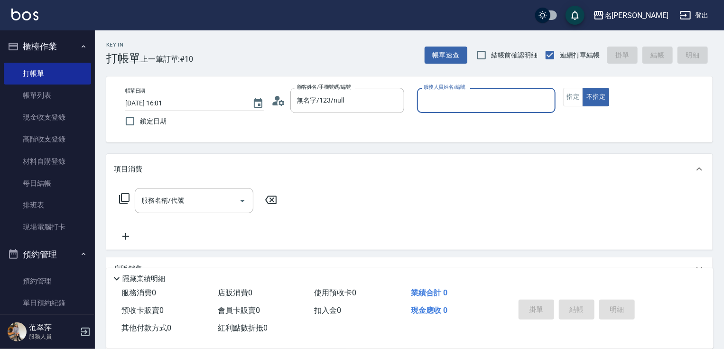
click at [451, 97] on input "服務人員姓名/編號" at bounding box center [486, 100] width 130 height 17
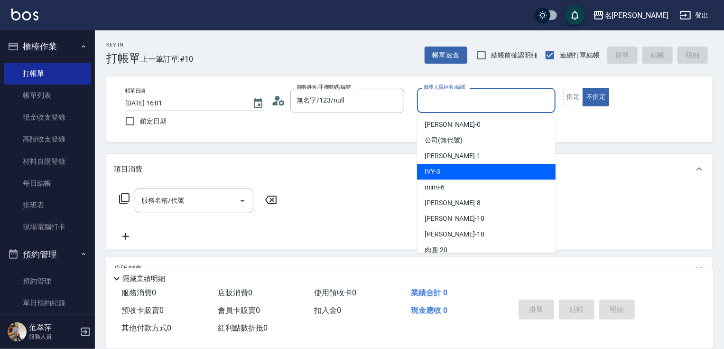
drag, startPoint x: 445, startPoint y: 169, endPoint x: 456, endPoint y: 167, distance: 11.1
click at [446, 169] on div "IVY -3" at bounding box center [486, 172] width 138 height 16
type input "IVY-3"
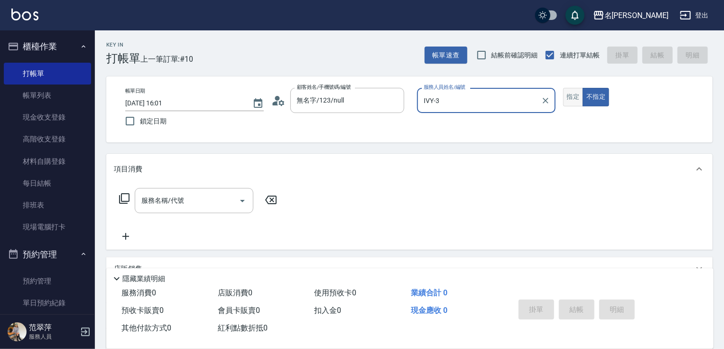
click at [570, 99] on button "指定" at bounding box center [573, 97] width 20 height 18
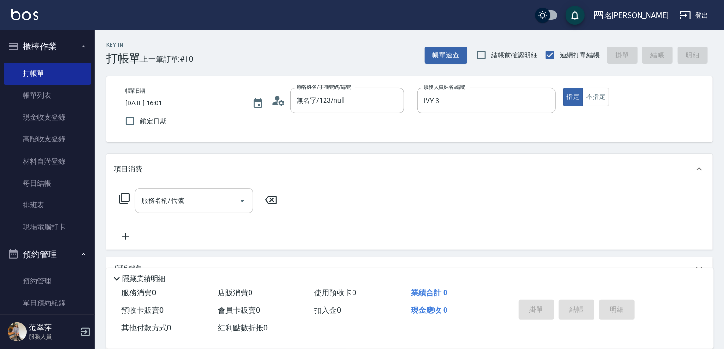
click at [203, 204] on input "服務名稱/代號" at bounding box center [187, 200] width 96 height 17
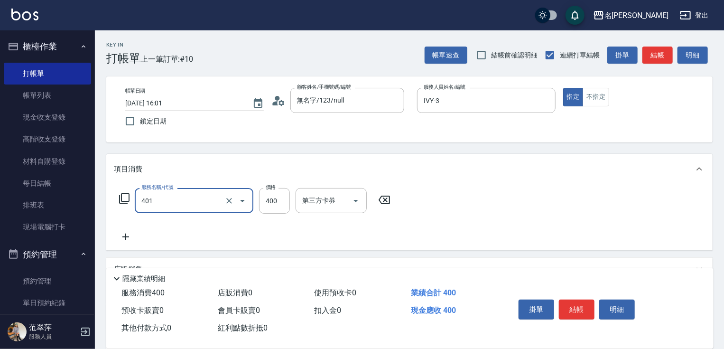
type input "剪髮(400)(401)"
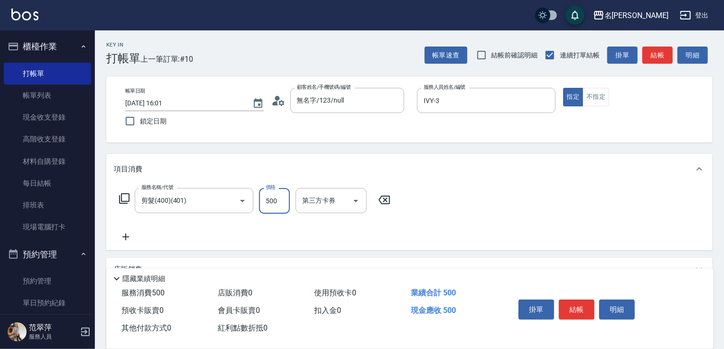
type input "500"
click at [125, 238] on icon at bounding box center [125, 236] width 7 height 7
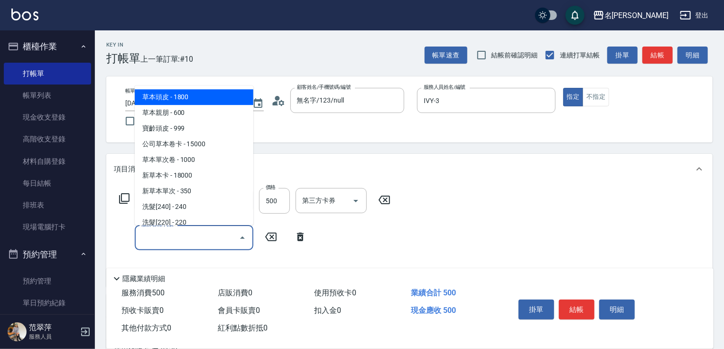
click at [153, 238] on input "服務名稱/代號" at bounding box center [187, 237] width 96 height 17
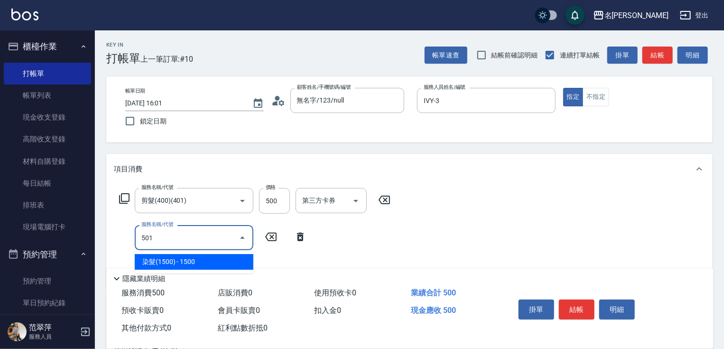
type input "染髮(1500)(501)"
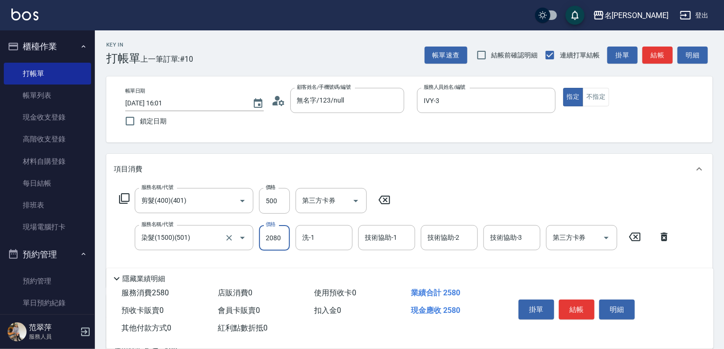
type input "2080"
type input "IVY-3"
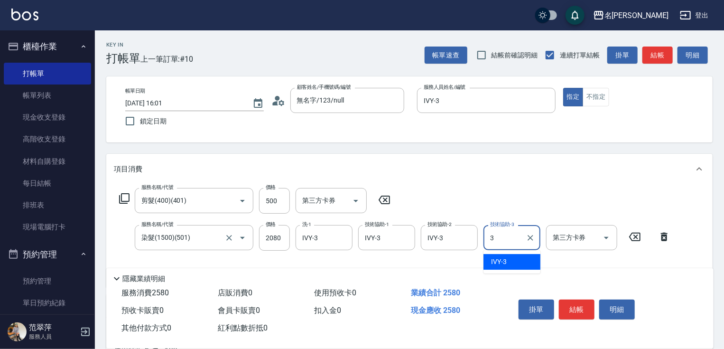
type input "IVY-3"
click at [260, 198] on input "500" at bounding box center [274, 201] width 31 height 26
type input "0"
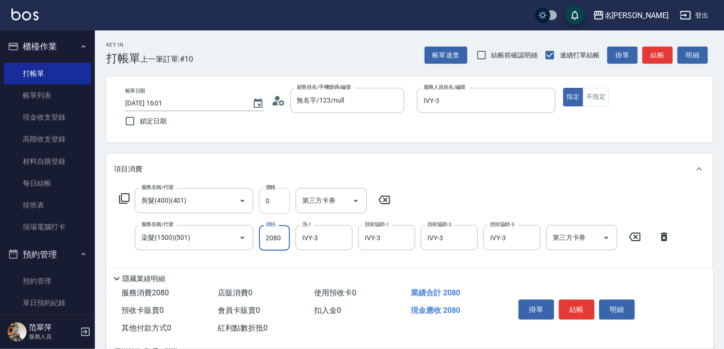
click at [279, 198] on input "0" at bounding box center [274, 201] width 31 height 26
type input "50"
click at [580, 299] on button "結帳" at bounding box center [577, 309] width 36 height 20
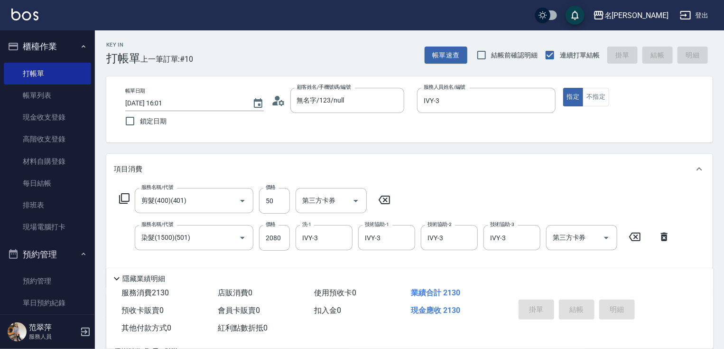
type input "[DATE] 16:02"
